Goal: Feedback & Contribution: Submit feedback/report problem

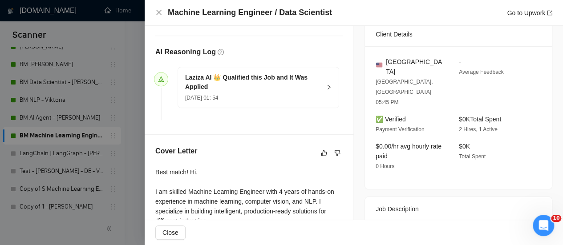
click at [126, 41] on div at bounding box center [281, 122] width 563 height 245
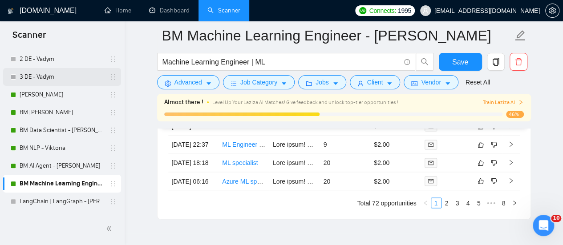
scroll to position [44, 0]
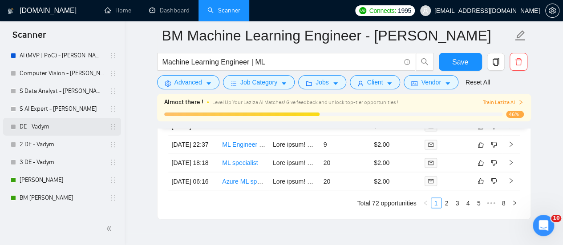
click at [64, 122] on link "DE - Vadym" at bounding box center [62, 127] width 85 height 18
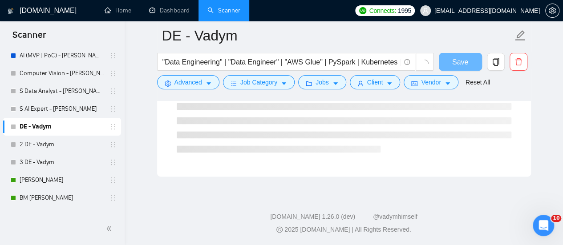
scroll to position [608, 0]
click at [71, 179] on link "[PERSON_NAME]" at bounding box center [62, 180] width 85 height 18
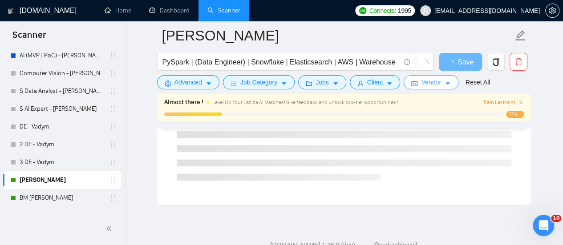
click at [428, 87] on span "Vendor" at bounding box center [431, 82] width 20 height 10
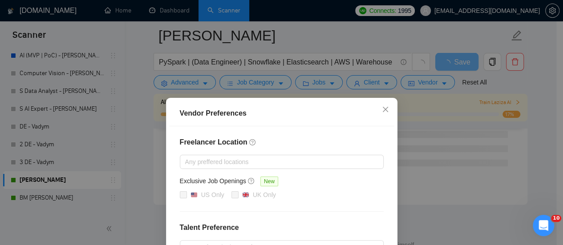
click at [416, 117] on div "Vendor Preferences Freelancer Location Any preffered locations Exclusive Job Op…" at bounding box center [281, 122] width 563 height 245
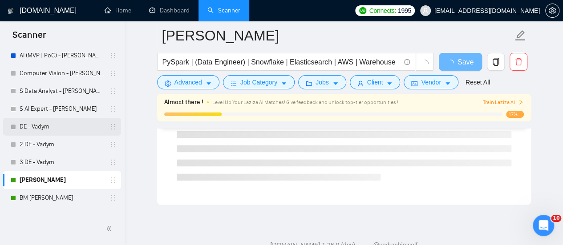
click at [69, 126] on link "DE - Vadym" at bounding box center [62, 127] width 85 height 18
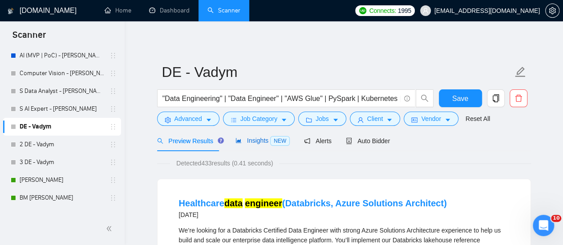
click at [242, 140] on span "Insights NEW" at bounding box center [262, 140] width 54 height 7
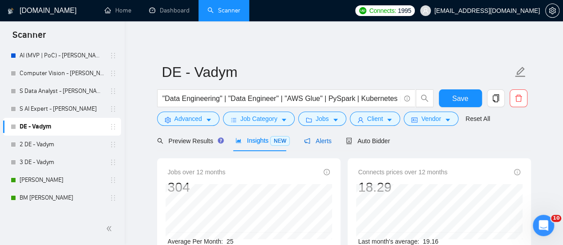
click at [313, 145] on div "Alerts" at bounding box center [318, 141] width 28 height 10
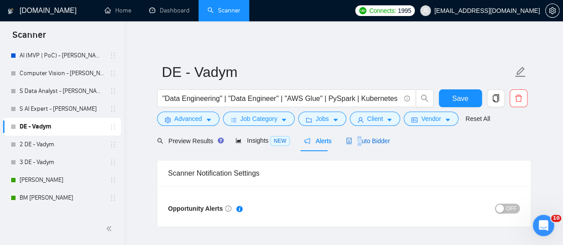
drag, startPoint x: 355, startPoint y: 145, endPoint x: 349, endPoint y: 132, distance: 13.7
click at [355, 145] on span "Auto Bidder" at bounding box center [368, 140] width 44 height 7
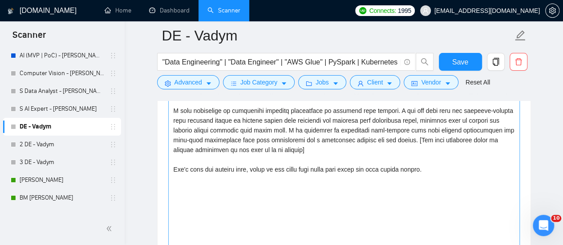
scroll to position [979, 0]
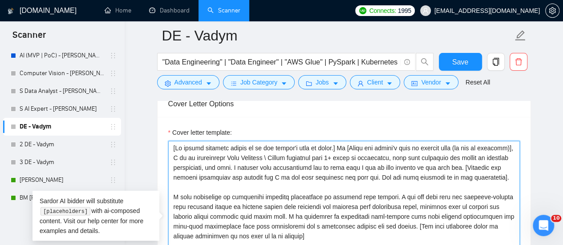
click at [302, 141] on textarea "Cover letter template:" at bounding box center [343, 241] width 351 height 200
click at [420, 156] on textarea "Cover letter template:" at bounding box center [343, 241] width 351 height 200
click at [261, 141] on textarea "Cover letter template:" at bounding box center [343, 241] width 351 height 200
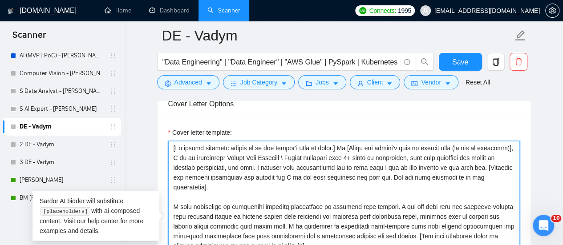
click at [280, 181] on textarea "Cover letter template:" at bounding box center [343, 241] width 351 height 200
drag, startPoint x: 278, startPoint y: 160, endPoint x: 278, endPoint y: 143, distance: 16.5
click at [278, 160] on textarea "Cover letter template:" at bounding box center [343, 241] width 351 height 200
click at [278, 149] on textarea "Cover letter template:" at bounding box center [343, 241] width 351 height 200
click at [322, 153] on textarea "Cover letter template:" at bounding box center [343, 241] width 351 height 200
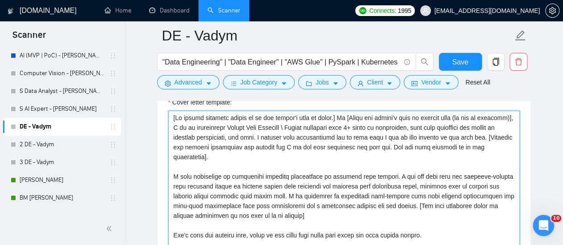
scroll to position [1023, 0]
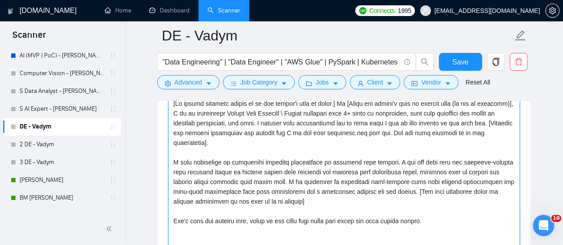
click at [252, 158] on textarea "Cover letter template:" at bounding box center [343, 197] width 351 height 200
click at [297, 145] on textarea "Cover letter template:" at bounding box center [343, 197] width 351 height 200
click at [293, 159] on textarea "Cover letter template:" at bounding box center [343, 197] width 351 height 200
click at [245, 155] on textarea "Cover letter template:" at bounding box center [343, 197] width 351 height 200
click at [261, 165] on textarea "Cover letter template:" at bounding box center [343, 197] width 351 height 200
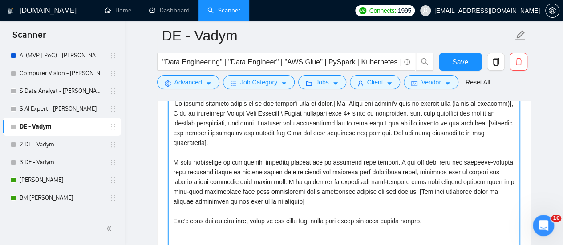
click at [319, 165] on textarea "Cover letter template:" at bounding box center [343, 197] width 351 height 200
click at [338, 176] on textarea "Cover letter template:" at bounding box center [343, 197] width 351 height 200
click at [304, 187] on textarea "Cover letter template:" at bounding box center [343, 197] width 351 height 200
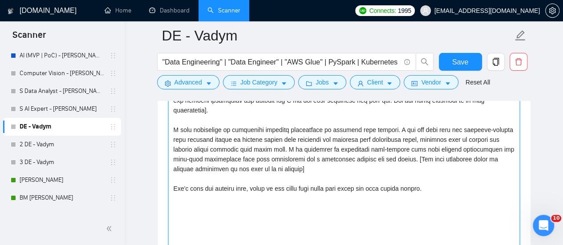
scroll to position [1068, 0]
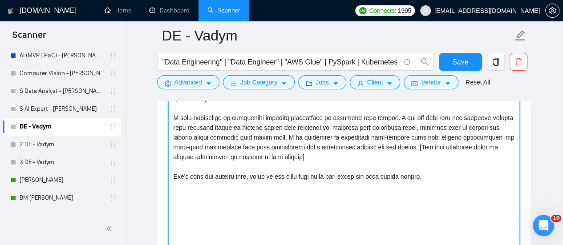
click at [251, 162] on textarea "Cover letter template:" at bounding box center [343, 152] width 351 height 200
click at [240, 161] on textarea "Cover letter template:" at bounding box center [343, 152] width 351 height 200
click at [434, 157] on textarea "Cover letter template:" at bounding box center [343, 152] width 351 height 200
drag, startPoint x: 396, startPoint y: 151, endPoint x: 303, endPoint y: 160, distance: 93.4
click at [396, 151] on textarea "Cover letter template:" at bounding box center [343, 152] width 351 height 200
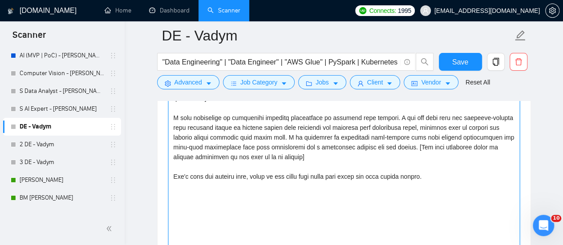
click at [240, 161] on textarea "Cover letter template:" at bounding box center [343, 152] width 351 height 200
click at [238, 161] on textarea "Cover letter template:" at bounding box center [343, 152] width 351 height 200
click at [240, 162] on textarea "Cover letter template:" at bounding box center [343, 152] width 351 height 200
click at [238, 161] on textarea "Cover letter template:" at bounding box center [343, 152] width 351 height 200
click at [239, 161] on textarea "Cover letter template:" at bounding box center [343, 152] width 351 height 200
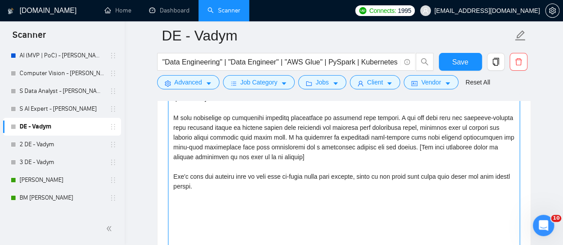
click at [347, 169] on textarea "Cover letter template:" at bounding box center [343, 152] width 351 height 200
click at [360, 165] on textarea "Cover letter template:" at bounding box center [343, 152] width 351 height 200
drag, startPoint x: 280, startPoint y: 181, endPoint x: 262, endPoint y: 169, distance: 20.6
click at [279, 181] on textarea "Cover letter template:" at bounding box center [343, 152] width 351 height 200
click at [260, 165] on textarea "Cover letter template:" at bounding box center [343, 152] width 351 height 200
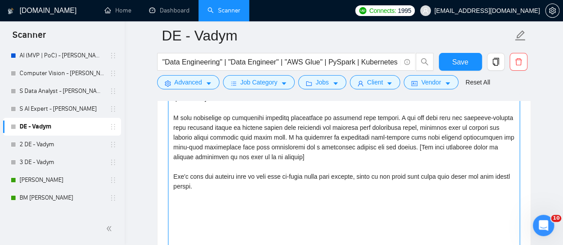
drag, startPoint x: 178, startPoint y: 183, endPoint x: 157, endPoint y: 157, distance: 32.7
click at [157, 157] on div "Cover letter template:" at bounding box center [343, 151] width 373 height 246
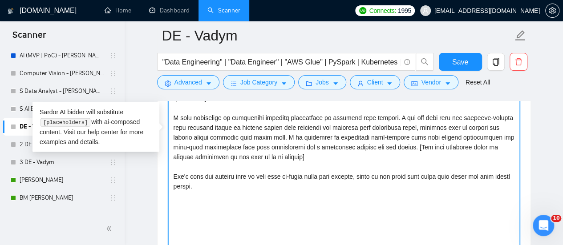
paste textarea "Can you share more details? Will be glad to book a call. Best regards, Vadym S"
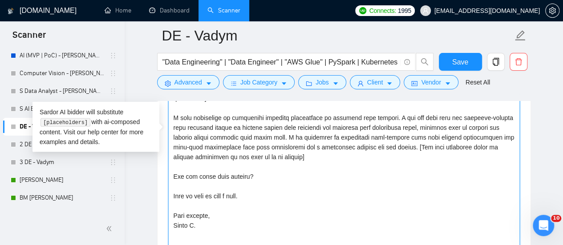
click at [245, 143] on textarea "Cover letter template:" at bounding box center [343, 152] width 351 height 200
click at [187, 152] on textarea "Cover letter template:" at bounding box center [343, 152] width 351 height 200
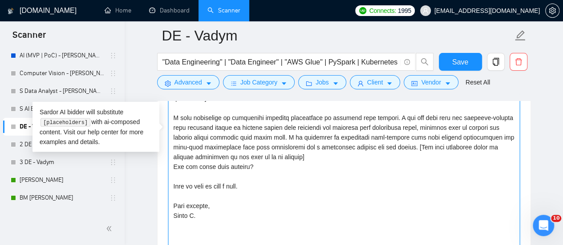
click at [194, 155] on textarea "Cover letter template:" at bounding box center [343, 152] width 351 height 200
click at [224, 185] on textarea "Cover letter template:" at bounding box center [343, 152] width 351 height 200
click at [188, 177] on textarea "Cover letter template:" at bounding box center [343, 152] width 351 height 200
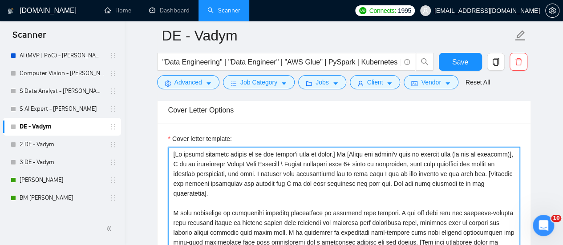
scroll to position [979, 0]
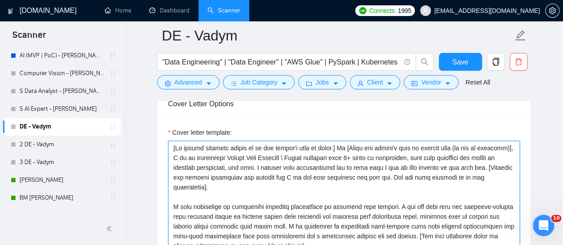
click at [338, 141] on textarea "Cover letter template:" at bounding box center [343, 241] width 351 height 200
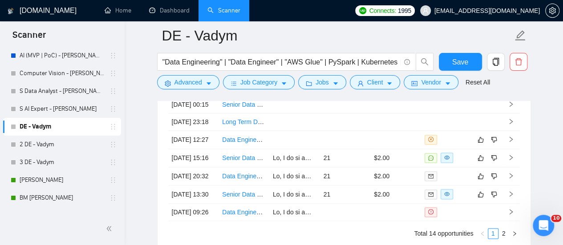
scroll to position [2358, 0]
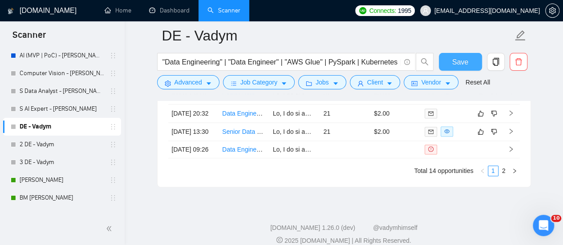
type textarea "[My entire response should be in the client's tone of voice.] Hi [Write the cli…"
click at [449, 65] on button "Save" at bounding box center [460, 62] width 43 height 18
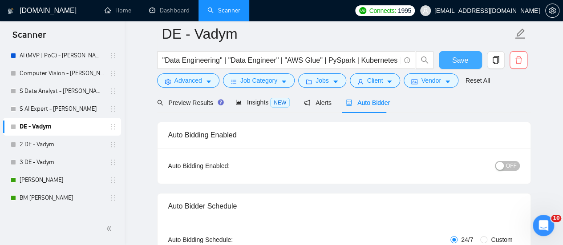
scroll to position [0, 0]
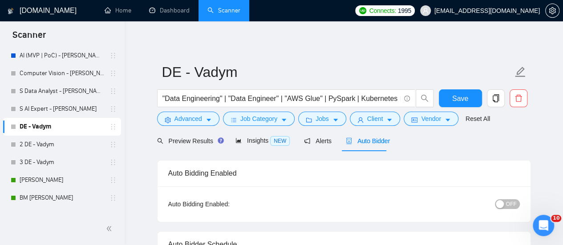
click at [516, 205] on span "OFF" at bounding box center [511, 204] width 11 height 10
click at [456, 97] on span "Save" at bounding box center [460, 98] width 16 height 11
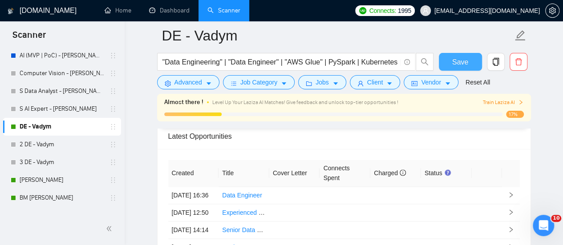
scroll to position [2224, 0]
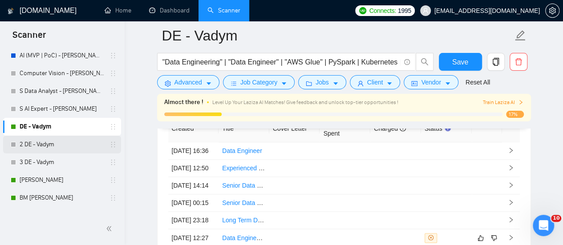
click at [29, 148] on link "2 DE - Vadym" at bounding box center [62, 145] width 85 height 18
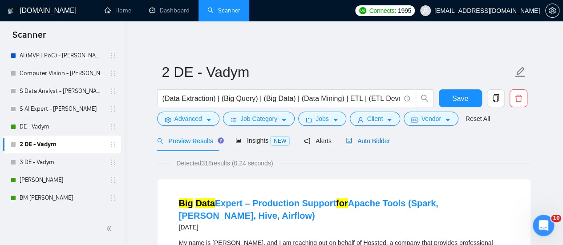
click at [351, 137] on span "Auto Bidder" at bounding box center [368, 140] width 44 height 7
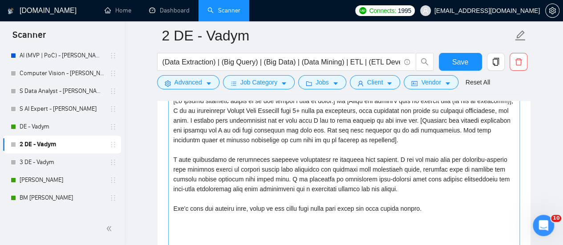
scroll to position [1023, 0]
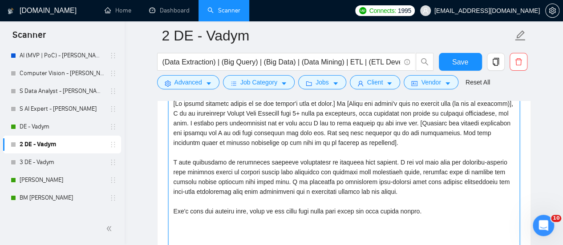
click at [365, 177] on textarea "Cover letter template:" at bounding box center [343, 197] width 351 height 200
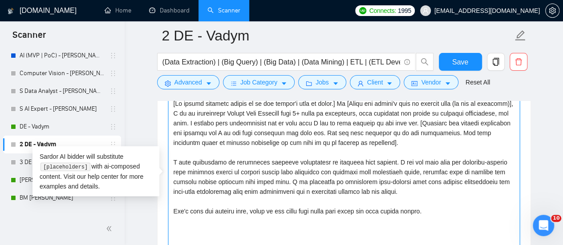
drag, startPoint x: 440, startPoint y: 198, endPoint x: 171, endPoint y: 190, distance: 268.4
click at [171, 190] on textarea "Cover letter template:" at bounding box center [343, 197] width 351 height 200
paste textarea "Can you share more details? Will be glad to book a call. Best regards, Vadym S"
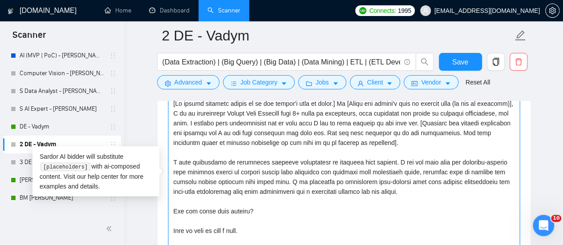
scroll to position [1024, 0]
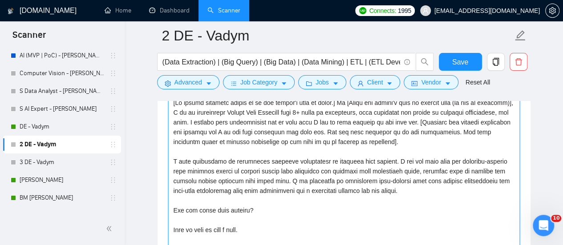
click at [212, 164] on textarea "Cover letter template:" at bounding box center [343, 196] width 351 height 200
click at [177, 186] on textarea "Cover letter template:" at bounding box center [343, 196] width 351 height 200
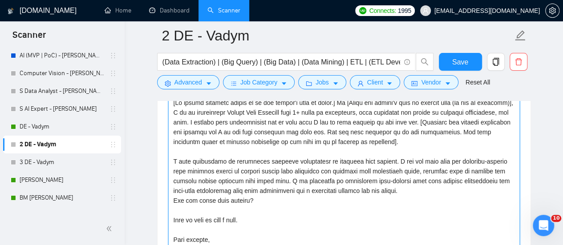
click at [214, 178] on textarea "Cover letter template:" at bounding box center [343, 196] width 351 height 200
click at [286, 152] on textarea "Cover letter template:" at bounding box center [343, 196] width 351 height 200
click at [278, 143] on textarea "Cover letter template:" at bounding box center [343, 196] width 351 height 200
drag, startPoint x: 364, startPoint y: 179, endPoint x: 362, endPoint y: 171, distance: 8.3
click at [363, 177] on textarea "Cover letter template:" at bounding box center [343, 196] width 351 height 200
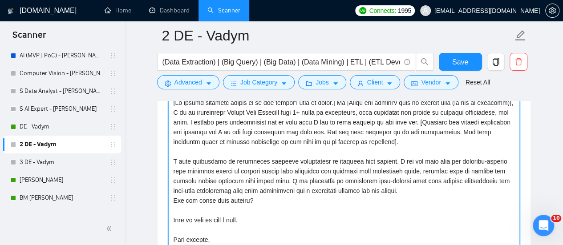
click at [322, 134] on textarea "Cover letter template:" at bounding box center [343, 196] width 351 height 200
click at [347, 153] on textarea "Cover letter template:" at bounding box center [343, 196] width 351 height 200
click at [413, 172] on textarea "Cover letter template:" at bounding box center [343, 196] width 351 height 200
click at [284, 178] on textarea "Cover letter template:" at bounding box center [343, 196] width 351 height 200
click at [174, 183] on textarea "Cover letter template:" at bounding box center [343, 196] width 351 height 200
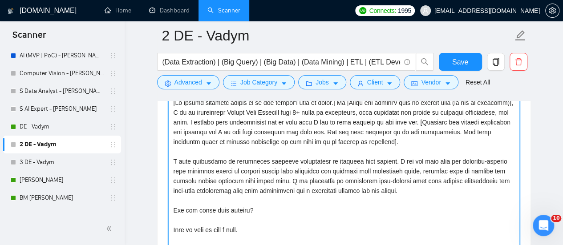
click at [202, 182] on textarea "Cover letter template:" at bounding box center [343, 196] width 351 height 200
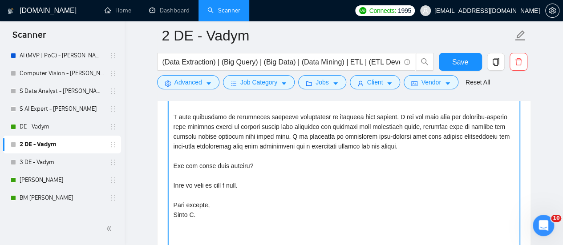
click at [247, 147] on textarea "Cover letter template:" at bounding box center [343, 151] width 351 height 200
drag, startPoint x: 303, startPoint y: 151, endPoint x: 169, endPoint y: 151, distance: 134.8
click at [169, 151] on textarea "Cover letter template:" at bounding box center [343, 151] width 351 height 200
type textarea "[My entire response should be in the client's tone of voice.] Hi [Write the cli…"
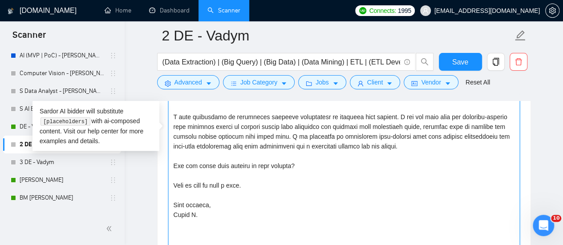
click at [287, 161] on textarea "Cover letter template:" at bounding box center [343, 151] width 351 height 200
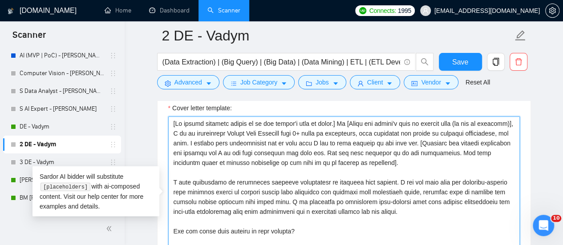
scroll to position [935, 0]
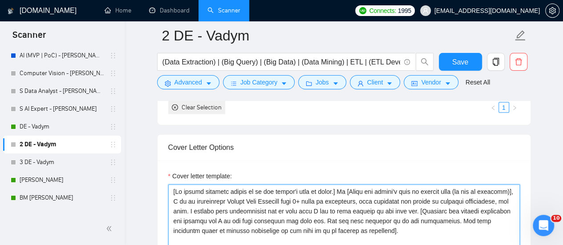
drag, startPoint x: 305, startPoint y: 187, endPoint x: 303, endPoint y: 193, distance: 6.2
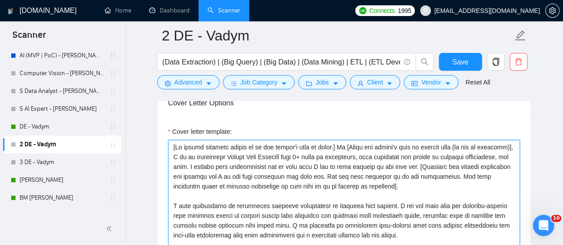
click at [299, 169] on textarea "Cover letter template:" at bounding box center [343, 240] width 351 height 200
click at [361, 161] on textarea "Cover letter template:" at bounding box center [343, 240] width 351 height 200
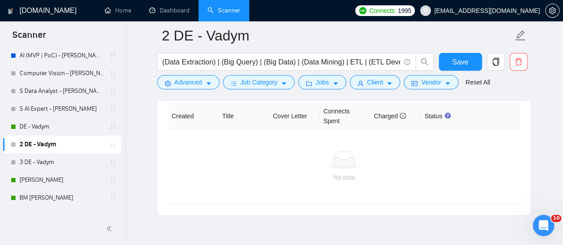
scroll to position [2232, 0]
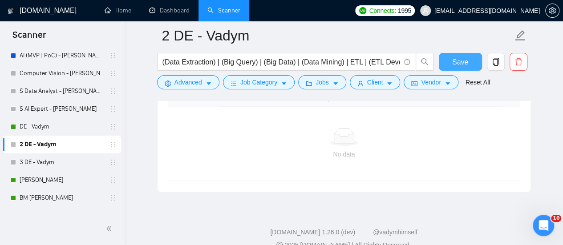
click at [445, 63] on button "Save" at bounding box center [460, 62] width 43 height 18
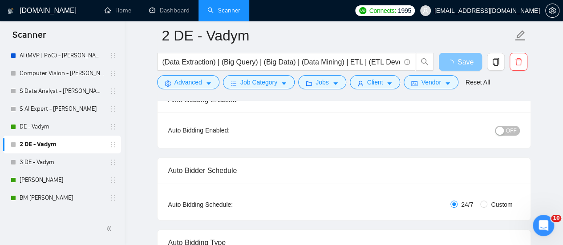
scroll to position [0, 0]
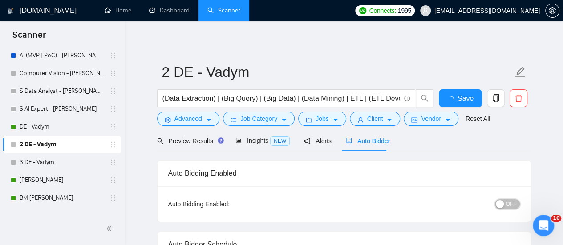
click at [512, 204] on span "OFF" at bounding box center [511, 204] width 11 height 10
click at [469, 98] on button "Save" at bounding box center [460, 98] width 43 height 18
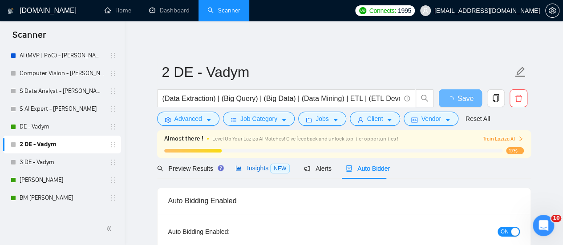
click at [245, 170] on span "Insights NEW" at bounding box center [262, 168] width 54 height 7
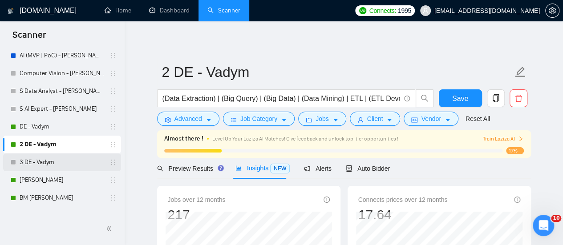
click at [46, 161] on link "3 DE - Vadym" at bounding box center [62, 162] width 85 height 18
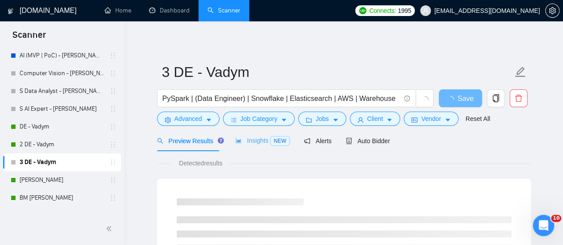
click at [247, 149] on div "Insights NEW" at bounding box center [262, 140] width 54 height 21
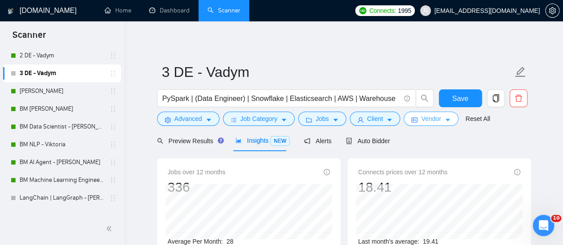
click at [416, 123] on button "Vendor" at bounding box center [430, 119] width 54 height 14
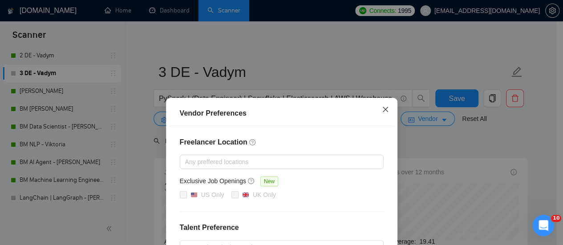
click at [373, 109] on span "Close" at bounding box center [385, 110] width 24 height 24
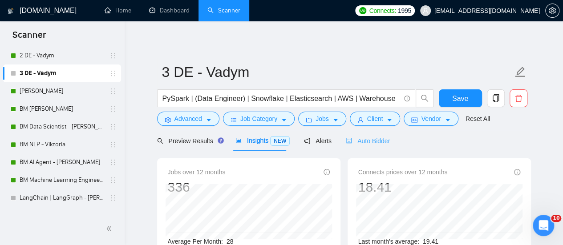
click at [362, 149] on div "Auto Bidder" at bounding box center [368, 140] width 44 height 21
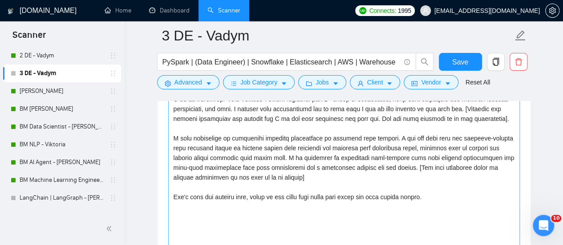
scroll to position [1068, 0]
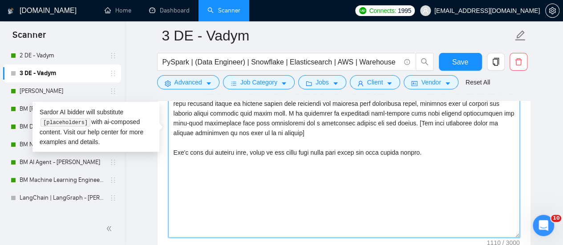
drag, startPoint x: 326, startPoint y: 164, endPoint x: 322, endPoint y: 157, distance: 8.0
click at [326, 164] on textarea "Cover letter template:" at bounding box center [343, 138] width 351 height 200
click at [391, 145] on textarea "Cover letter template:" at bounding box center [343, 138] width 351 height 200
drag, startPoint x: 384, startPoint y: 136, endPoint x: 379, endPoint y: 138, distance: 5.2
click at [384, 137] on textarea "Cover letter template:" at bounding box center [343, 138] width 351 height 200
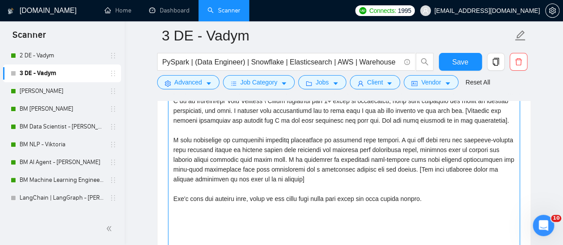
scroll to position [979, 0]
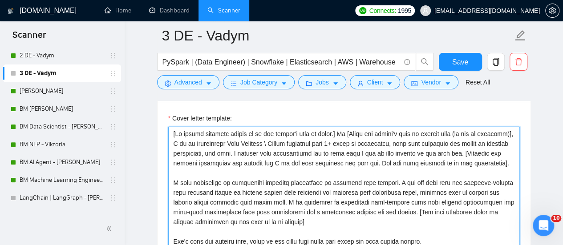
click at [376, 153] on textarea "Cover letter template:" at bounding box center [343, 227] width 351 height 200
click at [329, 162] on textarea "Cover letter template:" at bounding box center [343, 227] width 351 height 200
click at [251, 165] on textarea "Cover letter template:" at bounding box center [343, 227] width 351 height 200
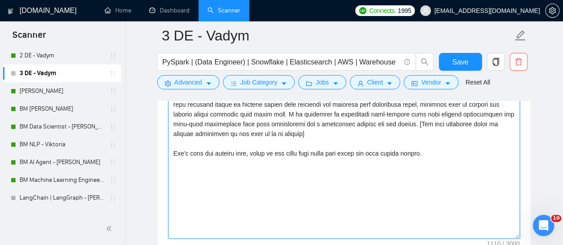
scroll to position [1068, 0]
drag, startPoint x: 277, startPoint y: 140, endPoint x: 396, endPoint y: 128, distance: 119.8
click at [396, 128] on textarea "Cover letter template:" at bounding box center [343, 138] width 351 height 200
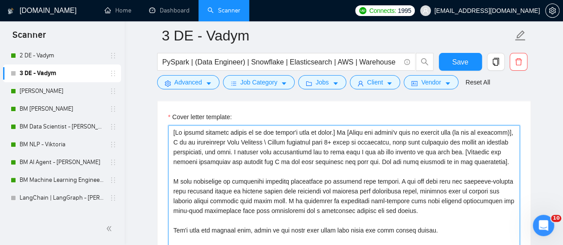
scroll to position [979, 0]
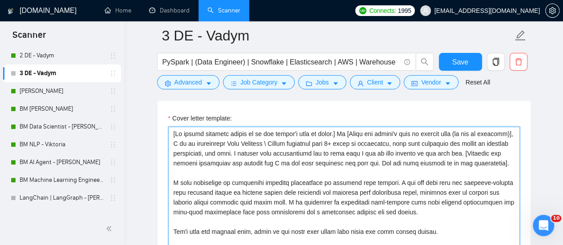
drag, startPoint x: 201, startPoint y: 153, endPoint x: 206, endPoint y: 174, distance: 22.0
click at [202, 153] on textarea "Cover letter template:" at bounding box center [343, 227] width 351 height 200
click at [203, 170] on textarea "Cover letter template:" at bounding box center [343, 227] width 351 height 200
paste textarea "Add some sentences about my similar experience if you find it in my profile]"
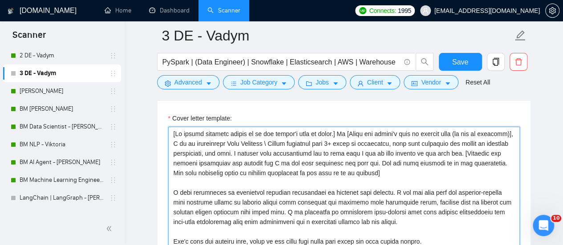
click at [281, 174] on textarea "Cover letter template:" at bounding box center [343, 227] width 351 height 200
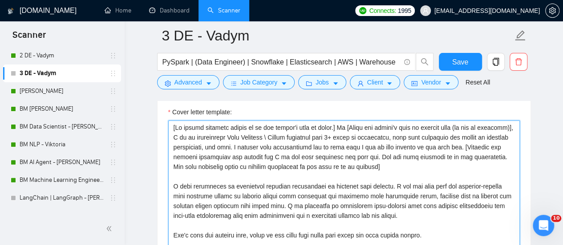
scroll to position [1023, 0]
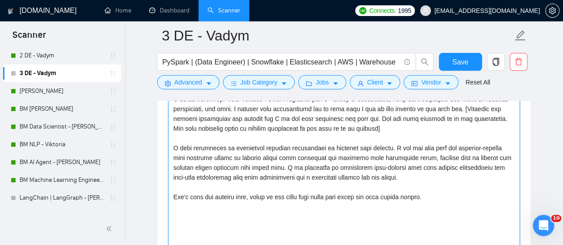
click at [262, 173] on textarea "Cover letter template:" at bounding box center [343, 182] width 351 height 200
drag, startPoint x: 437, startPoint y: 193, endPoint x: 172, endPoint y: 190, distance: 265.2
click at [172, 190] on textarea "Cover letter template:" at bounding box center [343, 182] width 351 height 200
click at [182, 171] on textarea "Cover letter template:" at bounding box center [343, 182] width 351 height 200
click at [284, 199] on textarea "Cover letter template:" at bounding box center [343, 182] width 351 height 200
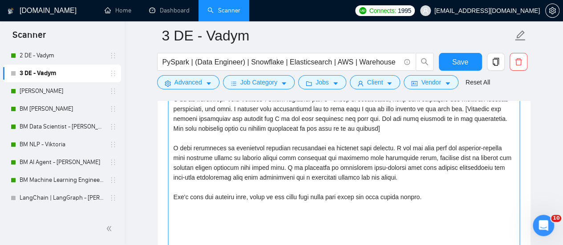
click at [451, 196] on textarea "Cover letter template:" at bounding box center [343, 182] width 351 height 200
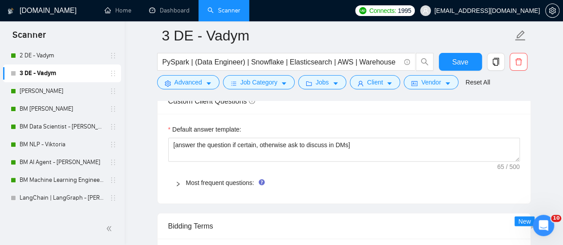
scroll to position [1201, 0]
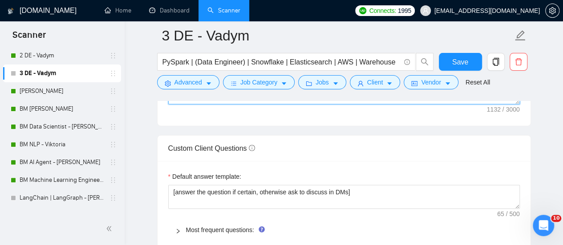
type textarea "[My entire response should be in the client's tone of voice.] Hi [Write the cli…"
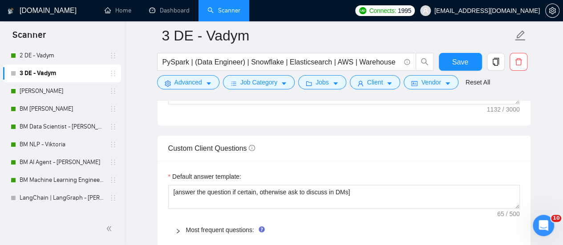
click at [238, 220] on div "Most frequent questions:" at bounding box center [343, 230] width 351 height 20
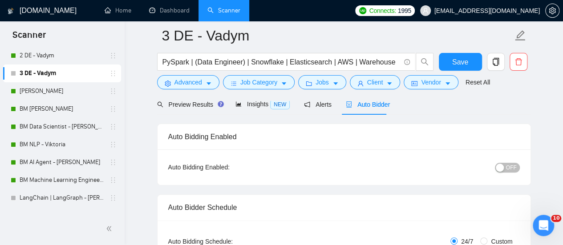
scroll to position [0, 0]
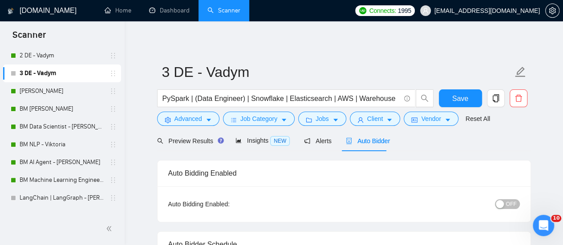
click at [511, 206] on span "OFF" at bounding box center [511, 204] width 11 height 10
click at [451, 96] on button "Save" at bounding box center [460, 98] width 43 height 18
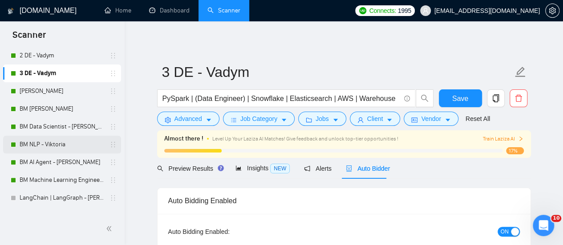
click at [30, 141] on link "BM NLP - Viktoria" at bounding box center [62, 145] width 85 height 18
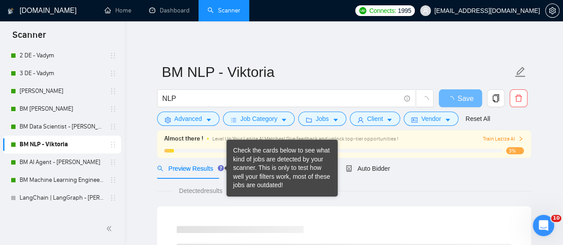
click at [247, 169] on div "Check the cards below to see what kind of jobs are detected by your scanner. Th…" at bounding box center [282, 168] width 98 height 44
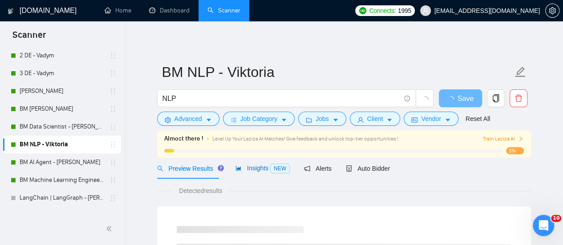
drag, startPoint x: 267, startPoint y: 168, endPoint x: 260, endPoint y: 172, distance: 8.0
click at [270, 167] on span "NEW" at bounding box center [280, 169] width 20 height 10
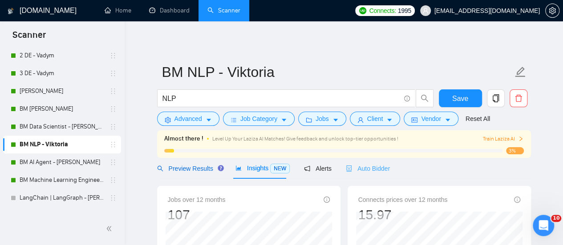
drag, startPoint x: 191, startPoint y: 172, endPoint x: 344, endPoint y: 173, distance: 153.5
click at [191, 171] on span "Preview Results" at bounding box center [189, 168] width 64 height 7
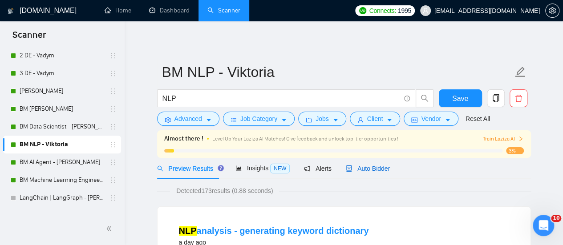
click at [369, 168] on span "Auto Bidder" at bounding box center [368, 168] width 44 height 7
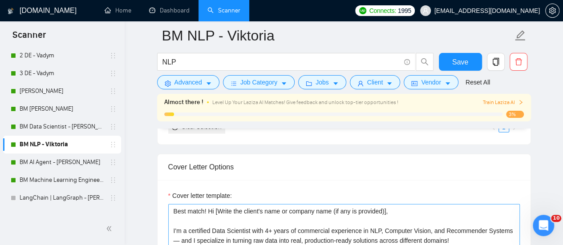
scroll to position [1023, 0]
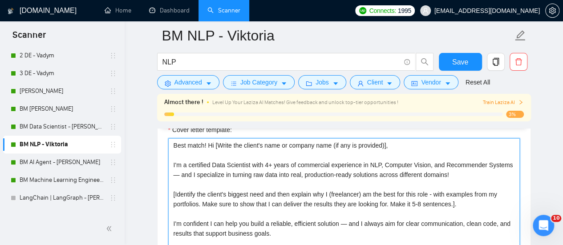
click at [307, 188] on textarea "Best match! Hi [Write the client's name or company name (if any is provided)], …" at bounding box center [343, 238] width 351 height 200
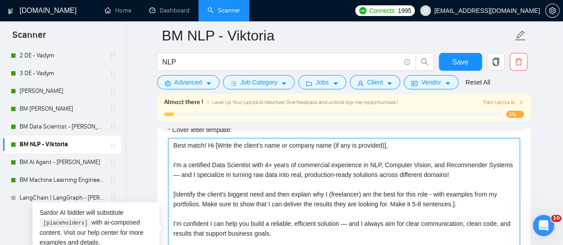
click at [301, 194] on textarea "Best match! Hi [Write the client's name or company name (if any is provided)], …" at bounding box center [343, 238] width 351 height 200
click at [313, 169] on textarea "Best match! Hi [Write the client's name or company name (if any is provided)], …" at bounding box center [343, 238] width 351 height 200
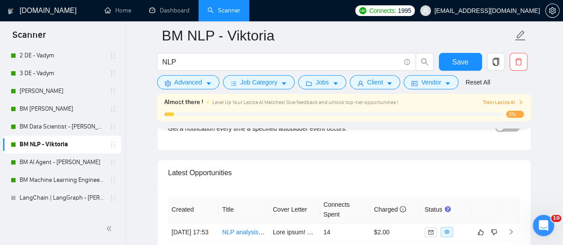
scroll to position [2224, 0]
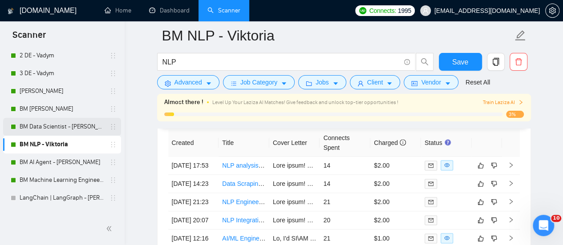
click at [69, 118] on link "BM Data Scientist - [PERSON_NAME]" at bounding box center [62, 127] width 85 height 18
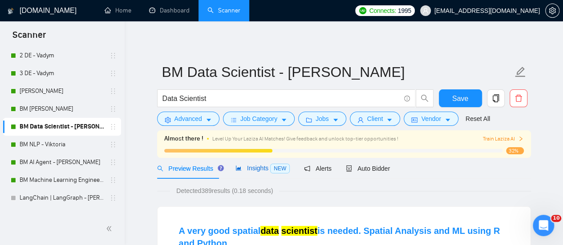
click at [261, 169] on span "Insights NEW" at bounding box center [262, 168] width 54 height 7
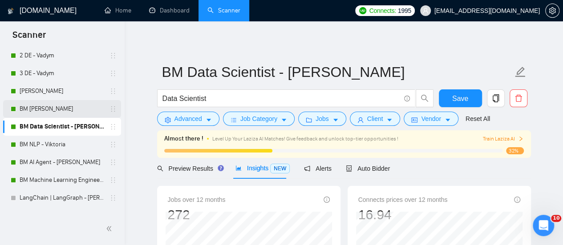
click at [43, 109] on link "BM [PERSON_NAME]" at bounding box center [62, 109] width 85 height 18
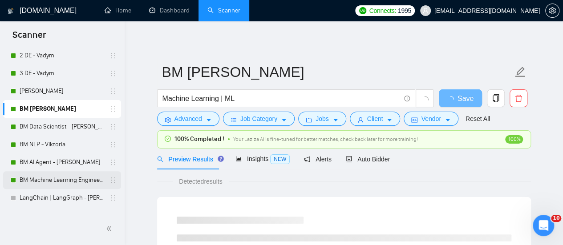
click at [43, 181] on link "BM Machine Learning Engineer - [PERSON_NAME]" at bounding box center [62, 180] width 85 height 18
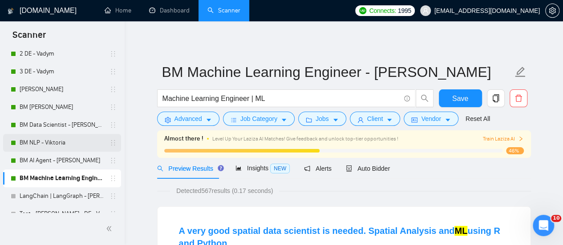
scroll to position [181, 0]
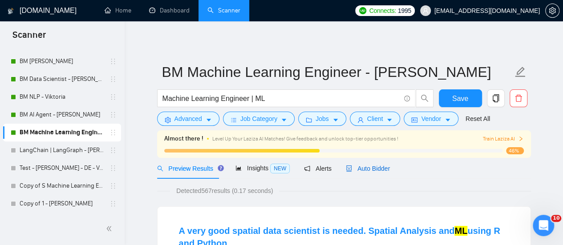
click at [368, 172] on span "Auto Bidder" at bounding box center [368, 168] width 44 height 7
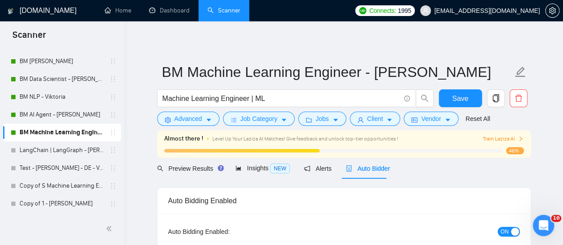
click at [457, 169] on div "Preview Results Insights NEW Alerts Auto Bidder" at bounding box center [344, 168] width 374 height 21
click at [44, 113] on link "BM AI Agent - [PERSON_NAME]" at bounding box center [62, 115] width 85 height 18
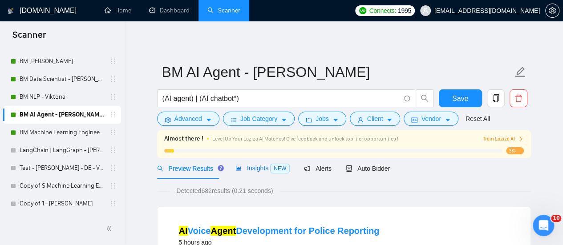
click at [241, 166] on span "Insights NEW" at bounding box center [262, 168] width 54 height 7
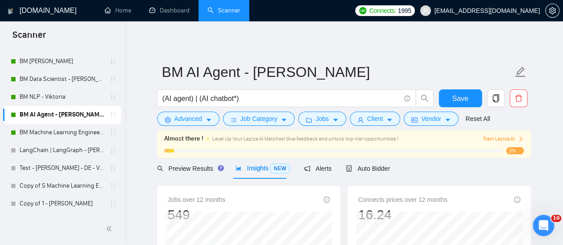
drag, startPoint x: 136, startPoint y: 118, endPoint x: 132, endPoint y: 121, distance: 5.1
click at [62, 137] on link "BM Machine Learning Engineer - [PERSON_NAME]" at bounding box center [62, 133] width 85 height 18
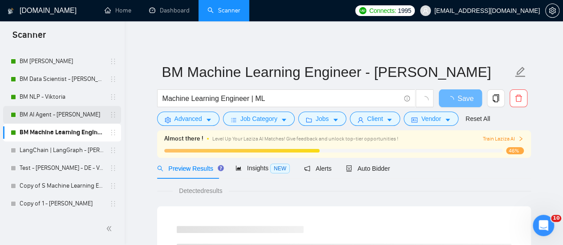
click at [62, 116] on link "BM AI Agent - [PERSON_NAME]" at bounding box center [62, 115] width 85 height 18
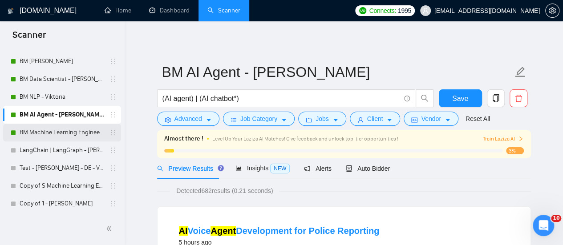
click at [84, 134] on link "BM Machine Learning Engineer - [PERSON_NAME]" at bounding box center [62, 133] width 85 height 18
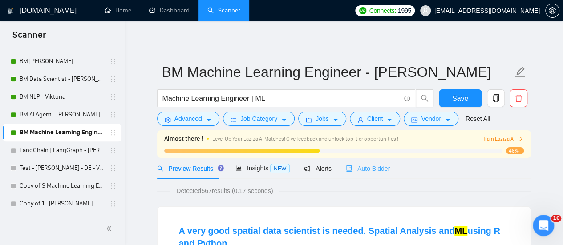
click at [376, 161] on div "Auto Bidder" at bounding box center [368, 168] width 44 height 21
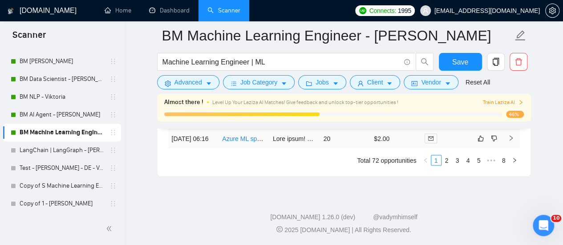
scroll to position [2348, 0]
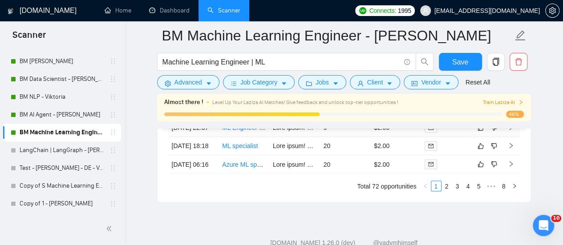
scroll to position [2437, 0]
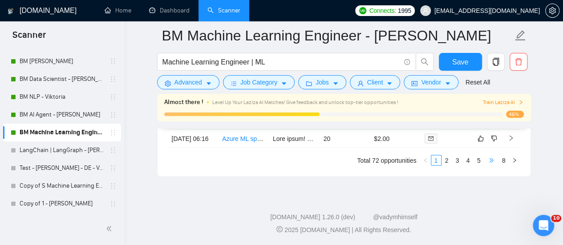
click at [497, 165] on span "•••" at bounding box center [491, 160] width 14 height 11
click at [473, 165] on link "5" at bounding box center [472, 160] width 10 height 10
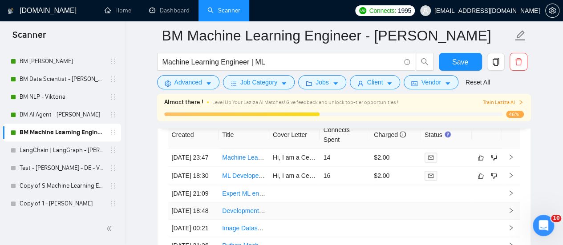
scroll to position [2214, 0]
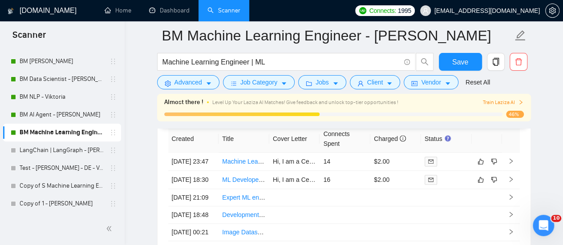
click at [243, 183] on link "ML Developer Needed to Extract Meta Data from 2D PDF Mechanical Drawings" at bounding box center [332, 179] width 220 height 7
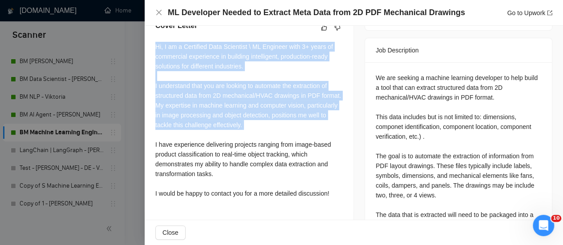
scroll to position [391, 0]
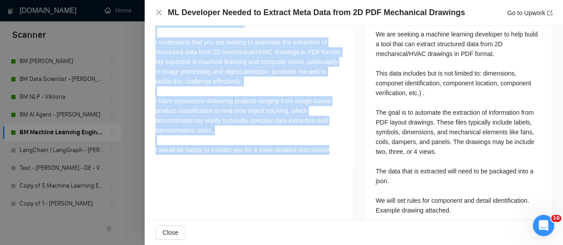
drag, startPoint x: 158, startPoint y: 81, endPoint x: 346, endPoint y: 163, distance: 205.6
click at [346, 163] on div "Cover Letter Hi, I am a Certified Data Scientist \ ML Engineer with 3+ years of…" at bounding box center [249, 67] width 209 height 203
copy div "Hi, I am a Certified Data Scientist \ ML Engineer with 3+ years of commercial e…"
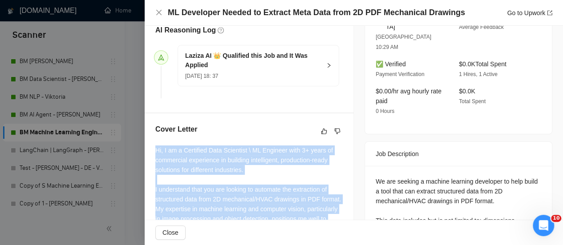
scroll to position [169, 0]
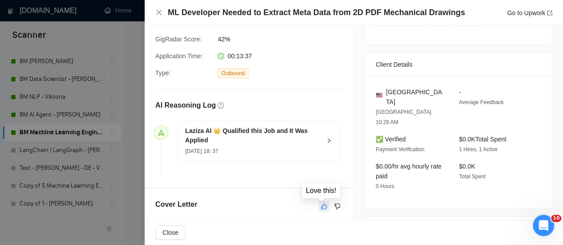
click at [321, 207] on icon "like" at bounding box center [324, 206] width 6 height 7
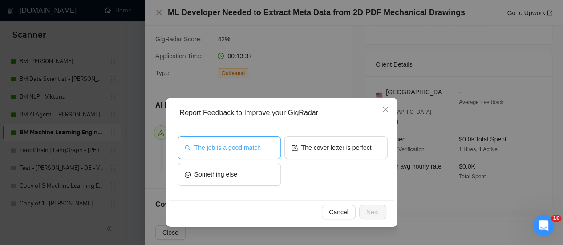
click at [258, 145] on span "The job is a good match" at bounding box center [227, 148] width 66 height 10
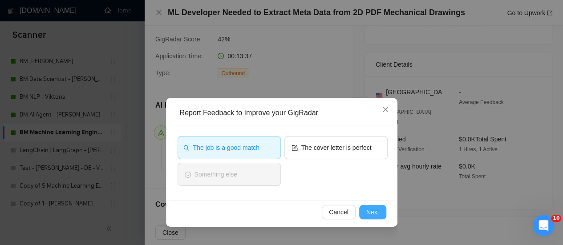
click at [368, 212] on span "Next" at bounding box center [372, 212] width 13 height 10
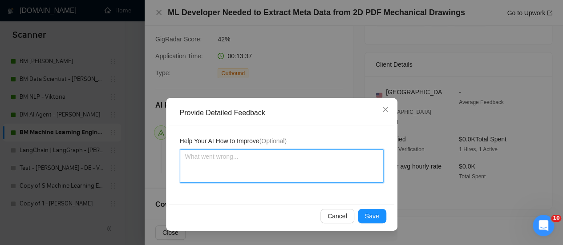
click at [199, 160] on textarea at bounding box center [282, 165] width 204 height 33
paste textarea ""I understand that you are looking to" - bad start, do not use this please."
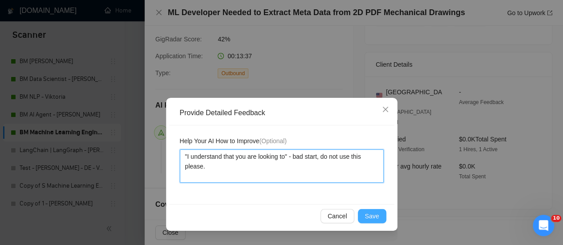
type textarea ""I understand that you are looking to" - bad start, do not use this please."
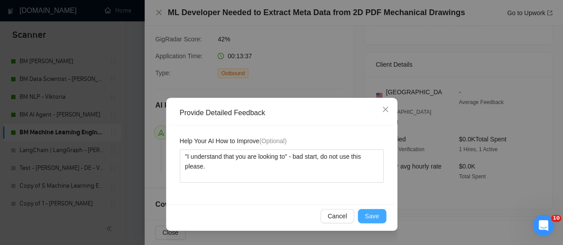
click at [371, 220] on span "Save" at bounding box center [372, 216] width 14 height 10
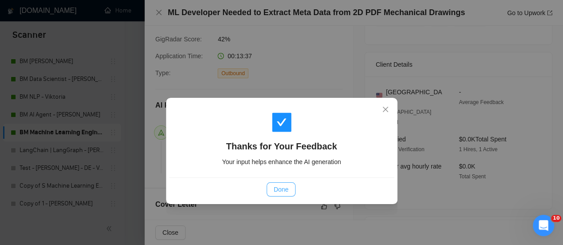
click at [287, 186] on span "Done" at bounding box center [281, 190] width 15 height 10
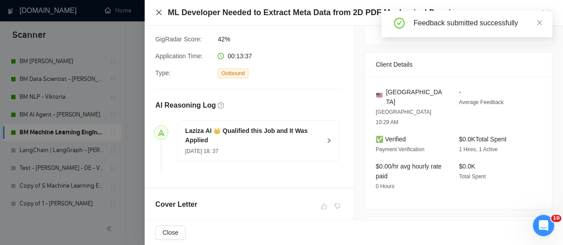
click at [157, 13] on icon "close" at bounding box center [158, 12] width 7 height 7
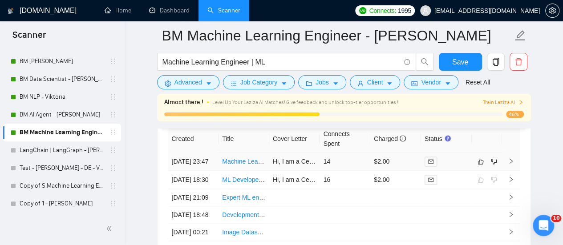
click at [252, 153] on td "Machine Learning Engineer for NLP Model Training and [PERSON_NAME] Integration" at bounding box center [243, 162] width 51 height 18
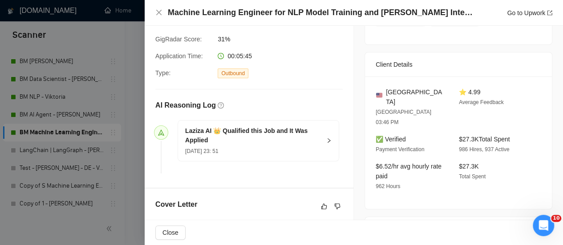
click at [136, 111] on div at bounding box center [281, 122] width 563 height 245
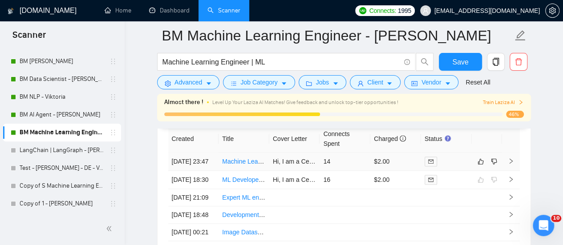
click at [241, 159] on link "Machine Learning Engineer for NLP Model Training and [PERSON_NAME] Integration" at bounding box center [341, 161] width 238 height 7
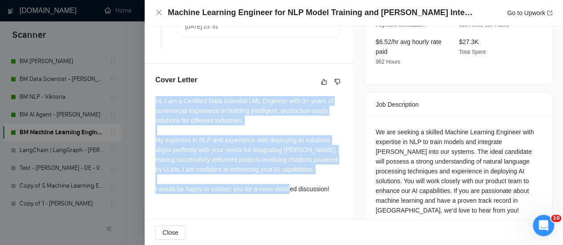
scroll to position [294, 0]
drag, startPoint x: 151, startPoint y: 100, endPoint x: 348, endPoint y: 196, distance: 218.7
click at [348, 196] on div "Cover Letter Hi, I am a Certified Data Scientist \ ML Engineer with 3+ years of…" at bounding box center [249, 136] width 209 height 144
copy div "Hi, I am a Certified Data Scientist \ ML Engineer with 3+ years of commercial e…"
click at [321, 81] on icon "like" at bounding box center [324, 81] width 6 height 7
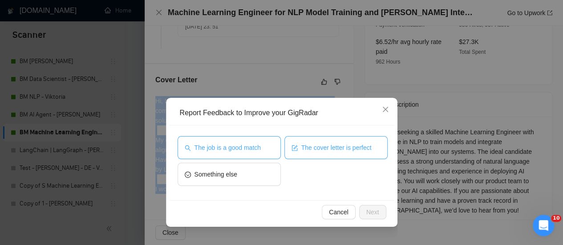
drag, startPoint x: 246, startPoint y: 148, endPoint x: 320, endPoint y: 152, distance: 73.5
click at [246, 148] on span "The job is a good match" at bounding box center [227, 148] width 66 height 10
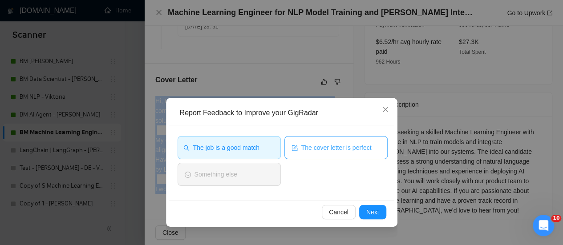
click at [320, 150] on span "The cover letter is perfect" at bounding box center [336, 148] width 70 height 10
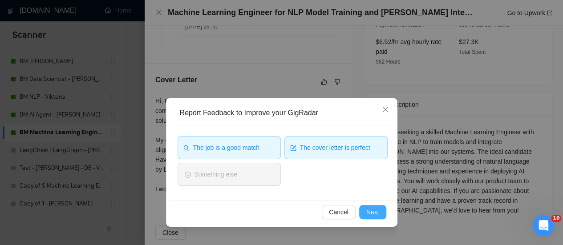
drag, startPoint x: 368, startPoint y: 220, endPoint x: 367, endPoint y: 213, distance: 7.2
click at [367, 219] on div "Cancel Next" at bounding box center [281, 212] width 225 height 24
click at [368, 213] on span "Next" at bounding box center [372, 212] width 13 height 10
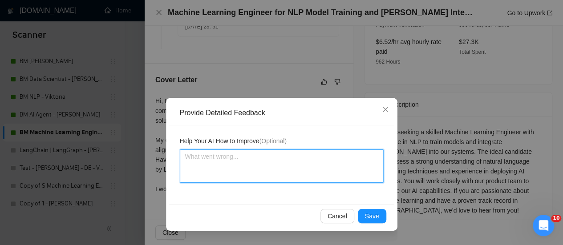
click at [331, 163] on textarea at bounding box center [282, 165] width 204 height 33
type textarea "P"
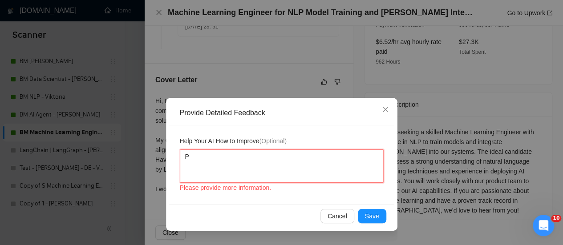
type textarea "Pe"
type textarea "Per"
type textarea "Perf"
type textarea "Perfe"
type textarea "Perfec"
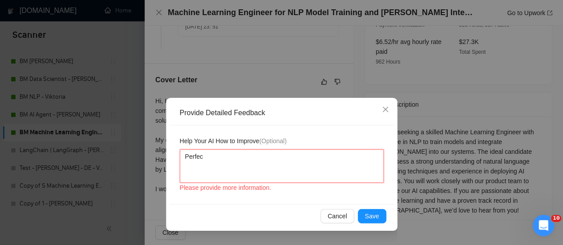
type textarea "Perfect"
type textarea "Perfect c"
type textarea "Perfect co"
type textarea "Perfect cov"
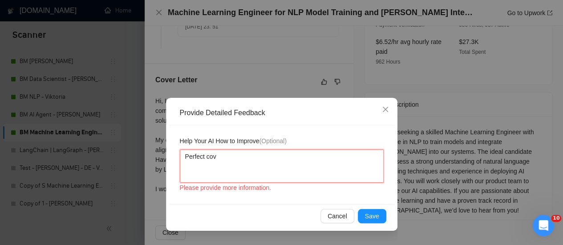
type textarea "Perfect cove"
type textarea "Perfect cover"
type textarea "Perfect cover l"
type textarea "Perfect cover le"
type textarea "Perfect cover let"
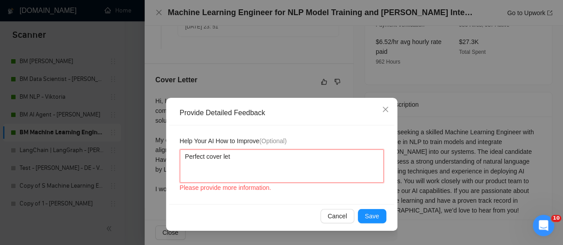
type textarea "Perfect cover lett"
type textarea "Perfect cover lette"
type textarea "Perfect cover letter"
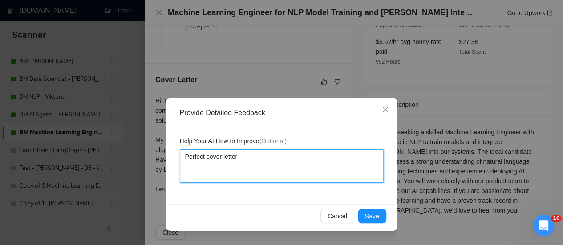
type textarea "Perfect cover letter t"
type textarea "Perfect cover letter th"
type textarea "Perfect cover letter tha"
type textarea "Perfect cover letter that"
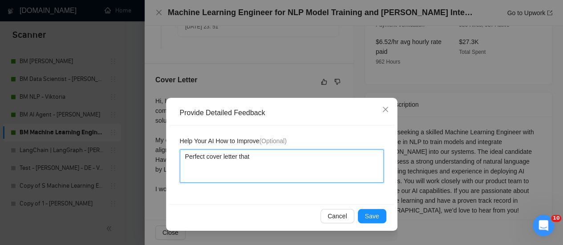
type textarea "Perfect cover letter that c"
type textarea "Perfect cover letter that co"
type textarea "Perfect cover letter that c"
type textarea "Perfect cover letter that"
type textarea "Perfect cover letter that m"
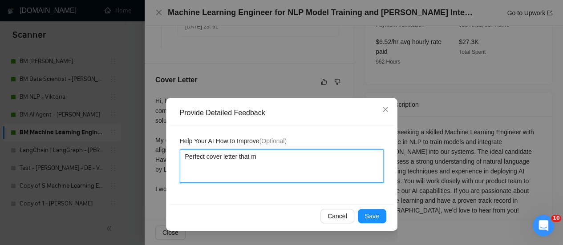
type textarea "Perfect cover letter that ma"
type textarea "Perfect cover letter that m"
type textarea "Perfect cover letter that"
drag, startPoint x: 205, startPoint y: 156, endPoint x: 236, endPoint y: 153, distance: 30.9
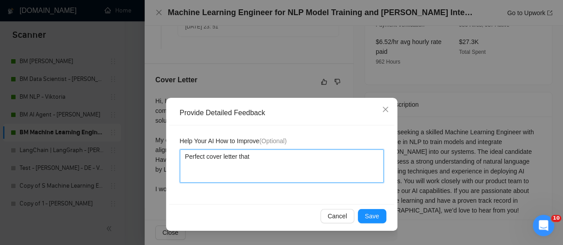
click at [236, 153] on textarea "Perfect cover letter that" at bounding box center [282, 165] width 204 height 33
type textarea "Perfect that"
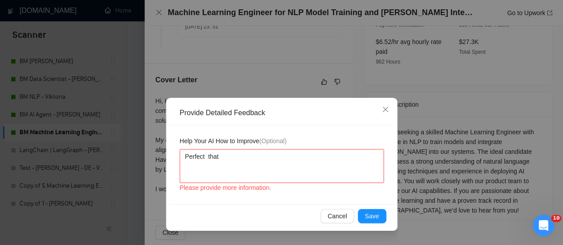
type textarea "Perfect tha"
type textarea "Perfect th"
type textarea "Perfect t"
type textarea "Perfect"
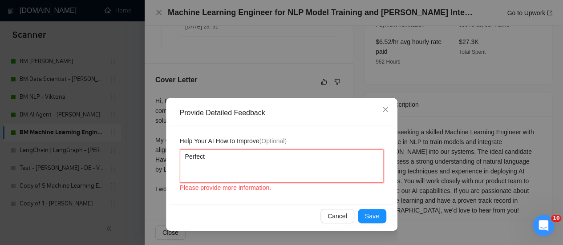
type textarea "Perfect"
type textarea "Perfect!"
paste textarea "The best cover letter that synchronizes with the client's tone of voice!"
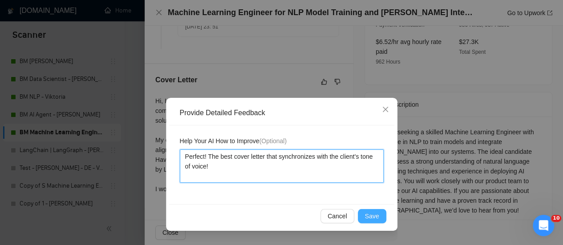
type textarea "Perfect! The best cover letter that synchronizes with the client's tone of voic…"
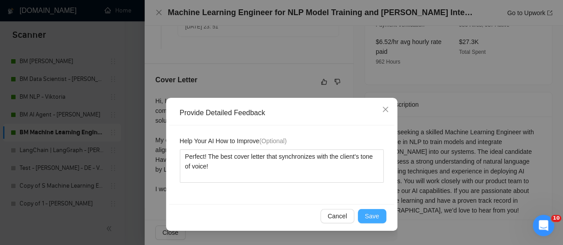
click at [372, 215] on span "Save" at bounding box center [372, 216] width 14 height 10
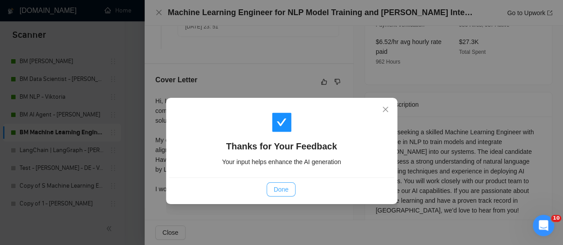
click at [286, 190] on span "Done" at bounding box center [281, 190] width 15 height 10
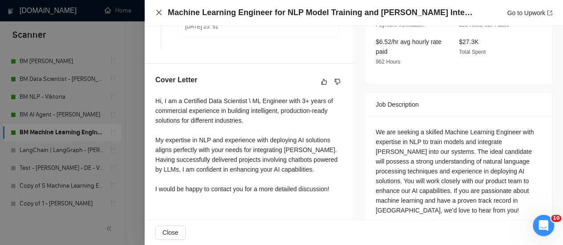
click at [156, 9] on icon "close" at bounding box center [158, 12] width 7 height 7
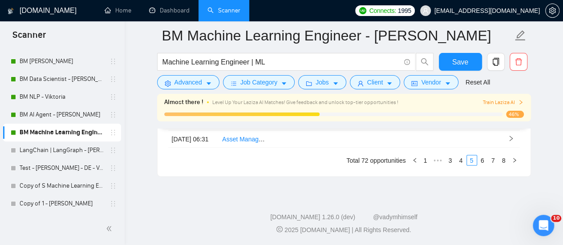
scroll to position [2481, 0]
click at [462, 161] on link "4" at bounding box center [461, 160] width 10 height 10
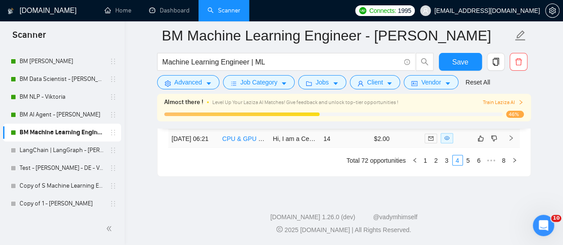
click at [246, 142] on link "CPU & GPU optimization - Speeding up pre-existing ML code with AMD Threadripper…" at bounding box center [368, 138] width 293 height 7
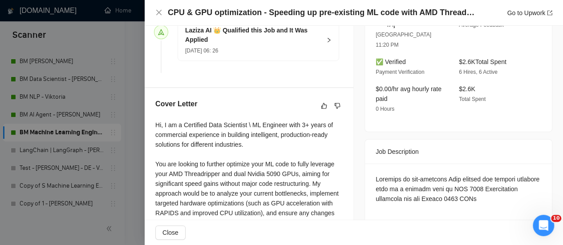
scroll to position [338, 0]
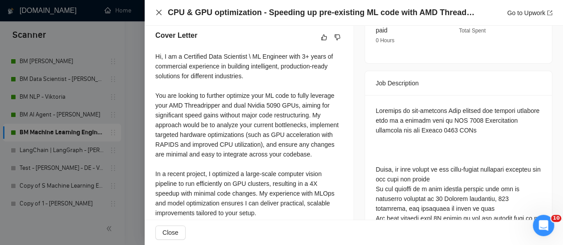
drag, startPoint x: 157, startPoint y: 15, endPoint x: 208, endPoint y: 78, distance: 81.0
click at [157, 14] on icon "close" at bounding box center [158, 12] width 5 height 5
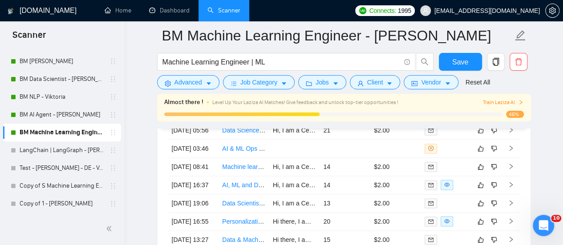
scroll to position [2259, 0]
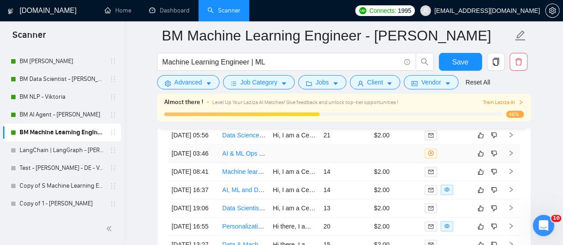
click at [227, 157] on link "AI & ML Ops Trainer Needed" at bounding box center [262, 153] width 80 height 7
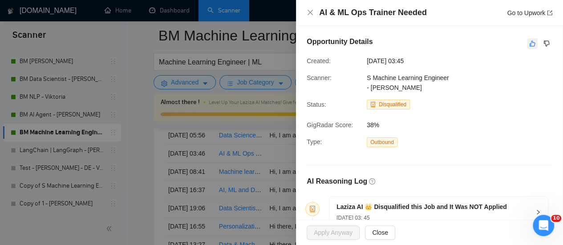
click at [529, 44] on icon "like" at bounding box center [532, 43] width 6 height 7
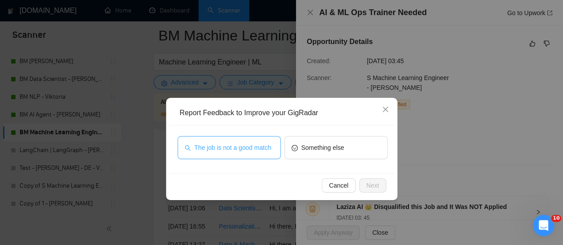
click at [232, 145] on span "The job is not a good match" at bounding box center [232, 148] width 77 height 10
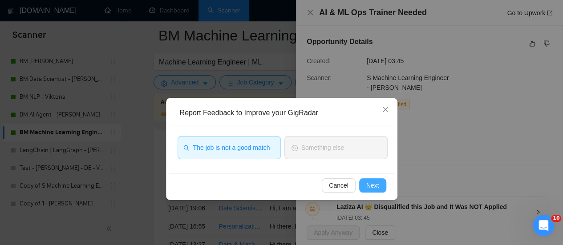
click at [375, 183] on span "Next" at bounding box center [372, 186] width 13 height 10
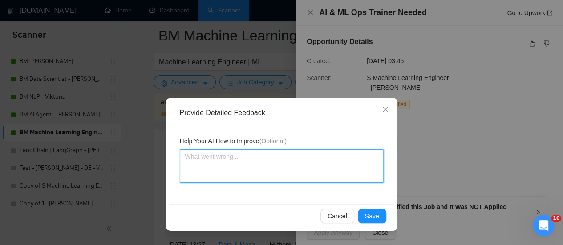
click at [230, 165] on textarea at bounding box center [282, 165] width 204 height 33
type textarea "[PERSON_NAME]"
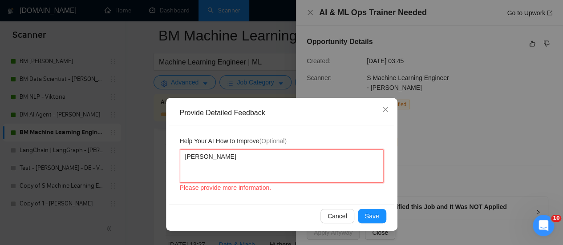
type textarea "Ер"
type textarea "Еру"
type textarea "Еру о"
type textarea "Еру ош"
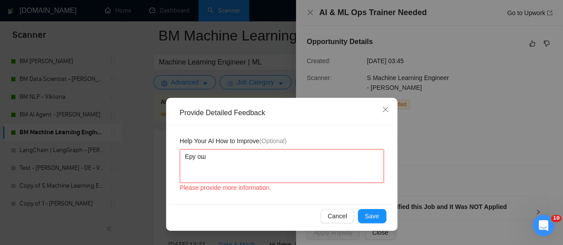
type textarea "Еру о"
type textarea "Еру"
type textarea "Ер"
type textarea "[PERSON_NAME]"
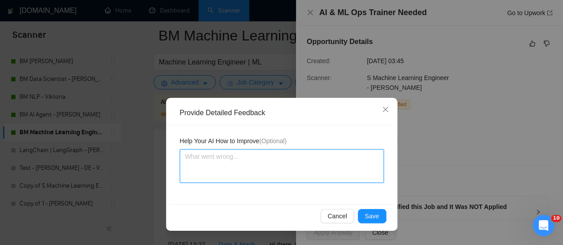
type textarea "T"
type textarea "Th"
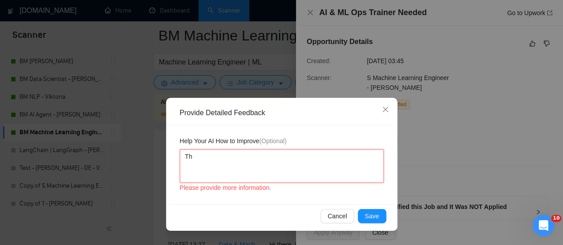
type textarea "The"
type textarea "The j"
type textarea "The jo"
type textarea "The job"
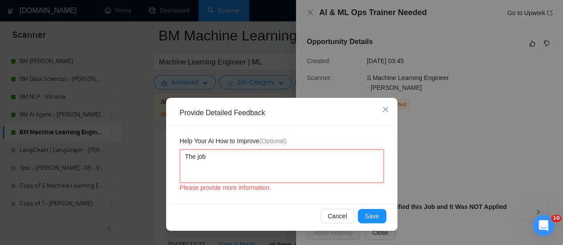
type textarea "The job"
type textarea "The job d"
type textarea "The job de"
type textarea "The job des"
type textarea "The job desc"
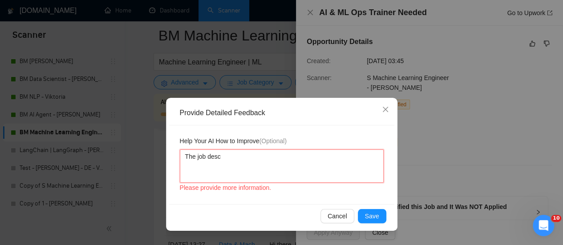
type textarea "The job descr"
type textarea "The job descri"
type textarea "The job descrip"
type textarea "The job descriptu"
type textarea "The job descript"
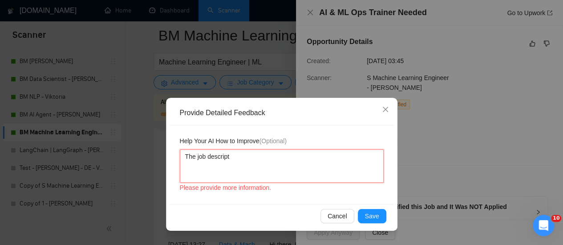
type textarea "The job descripti"
type textarea "The job descriptio"
type textarea "The job description"
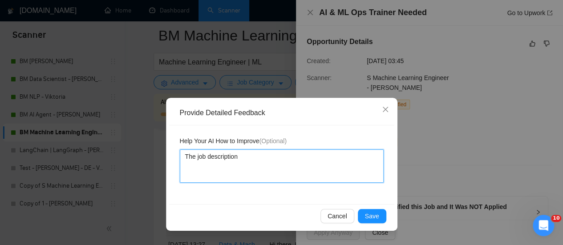
type textarea "The job description c"
type textarea "The job description co"
type textarea "The job description con"
type textarea "The job description cont"
type textarea "The job description conta"
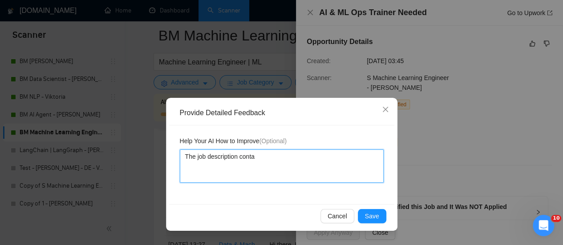
type textarea "The job description contai"
type textarea "The job description contain"
type textarea "The job description contains"
type textarea "The job description contains @"
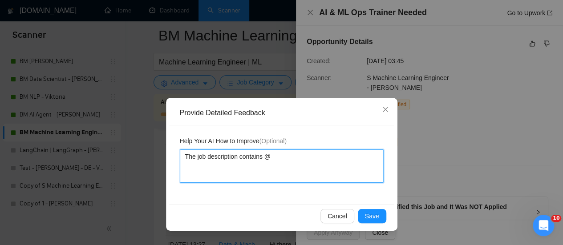
type textarea "The job description contains"
type textarea "The job description contains ""
paste textarea "Trainer"
type textarea "The job description contains "Trainer"
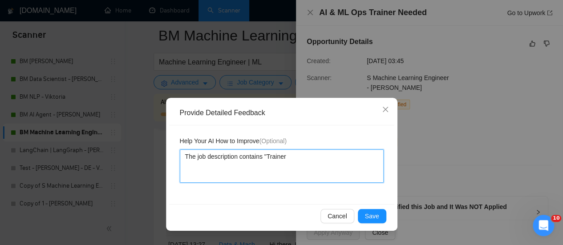
type textarea "The job description contains "Trainer""
type textarea "The job description contains "Trainer"[PERSON_NAME]"
type textarea "The job description contains "Trainer""
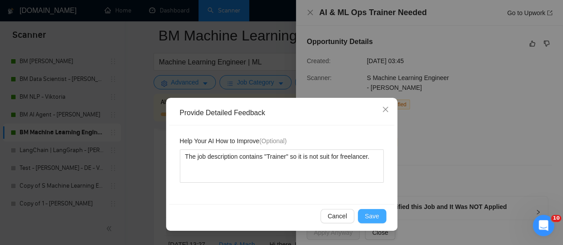
click at [371, 218] on span "Save" at bounding box center [372, 216] width 14 height 10
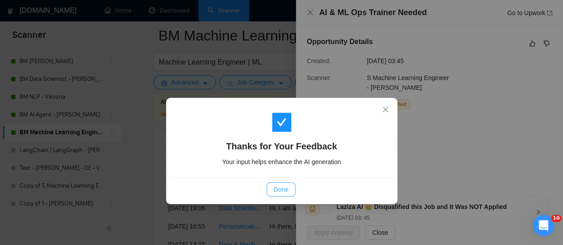
click at [282, 188] on span "Done" at bounding box center [281, 190] width 15 height 10
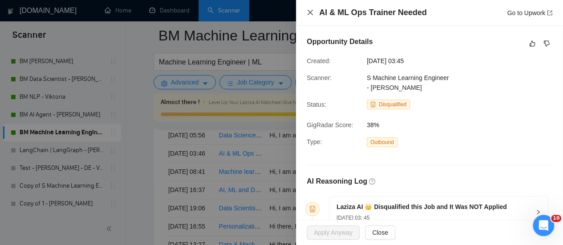
drag, startPoint x: 307, startPoint y: 15, endPoint x: 266, endPoint y: 45, distance: 51.3
click at [308, 14] on icon "close" at bounding box center [310, 12] width 7 height 7
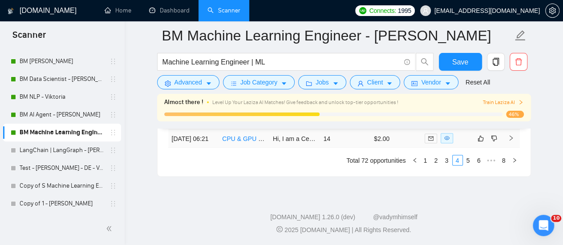
scroll to position [2437, 0]
click at [237, 142] on link "CPU & GPU optimization - Speeding up pre-existing ML code with AMD Threadripper…" at bounding box center [368, 138] width 293 height 7
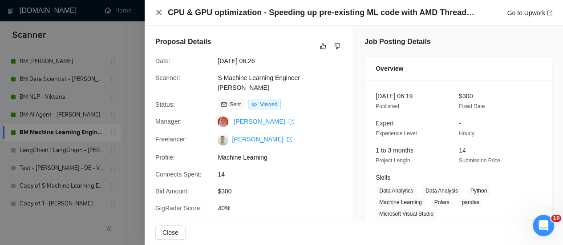
click at [161, 10] on icon "close" at bounding box center [158, 12] width 7 height 7
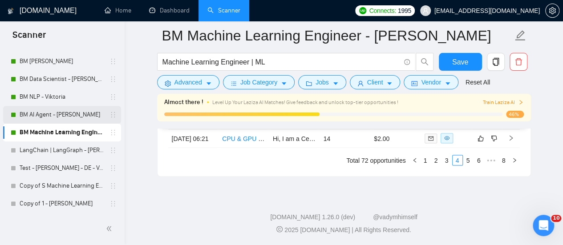
click at [74, 111] on link "BM AI Agent - [PERSON_NAME]" at bounding box center [62, 115] width 85 height 18
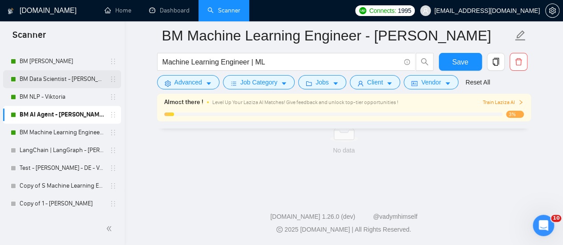
scroll to position [635, 0]
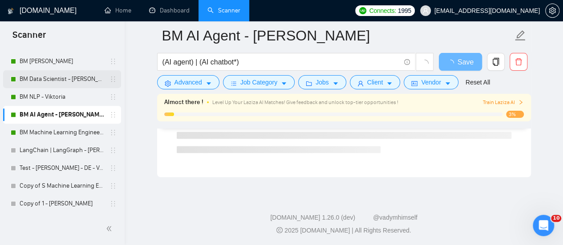
click at [81, 83] on link "BM Data Scientist - [PERSON_NAME]" at bounding box center [62, 79] width 85 height 18
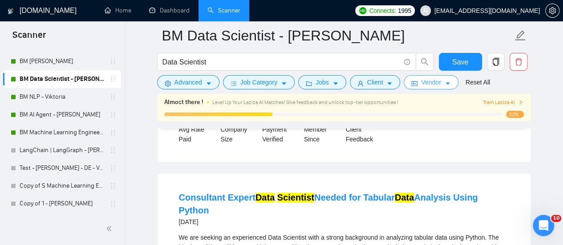
click at [432, 81] on span "Vendor" at bounding box center [431, 82] width 20 height 10
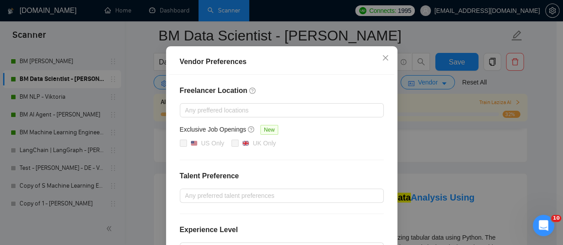
scroll to position [31, 0]
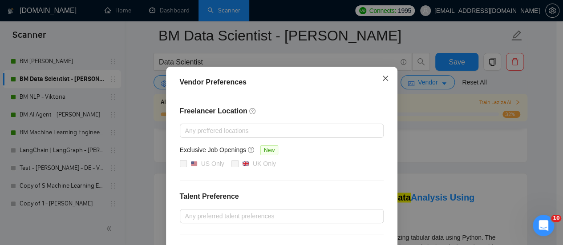
click at [385, 79] on span "Close" at bounding box center [385, 79] width 24 height 24
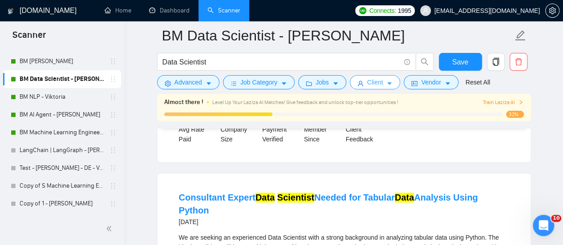
click at [372, 87] on span "Client" at bounding box center [375, 82] width 16 height 10
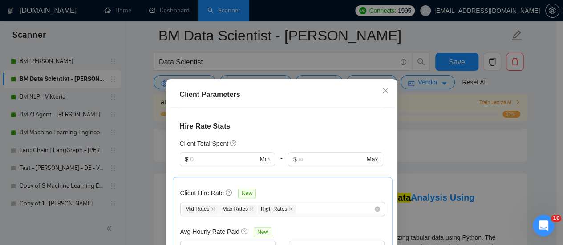
scroll to position [178, 0]
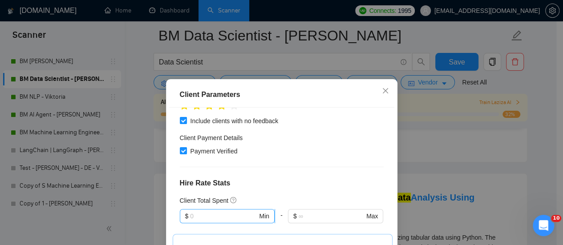
click at [198, 209] on span "$ Min" at bounding box center [227, 216] width 95 height 14
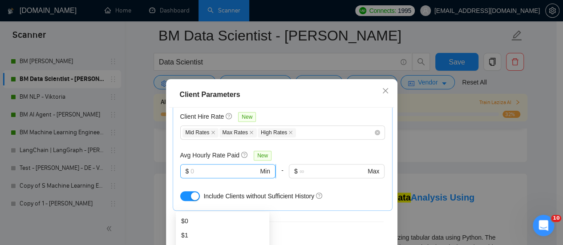
scroll to position [269, 0]
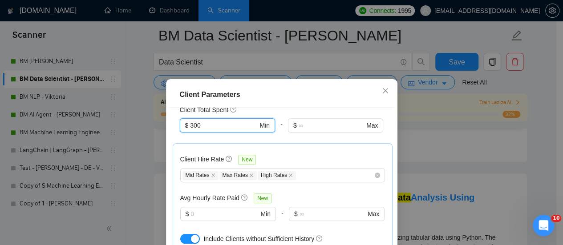
click at [280, 126] on div "-" at bounding box center [281, 130] width 13 height 25
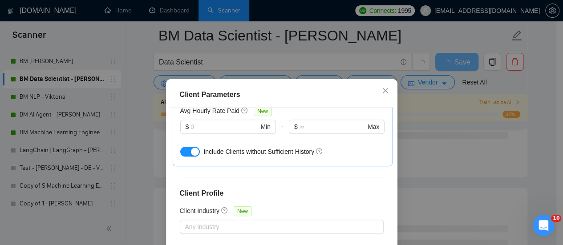
scroll to position [358, 0]
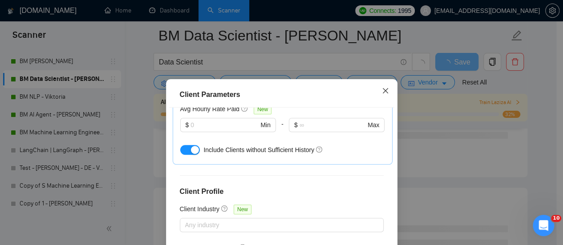
click at [382, 92] on icon "close" at bounding box center [385, 90] width 7 height 7
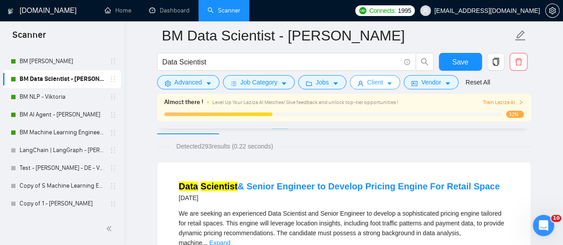
scroll to position [0, 0]
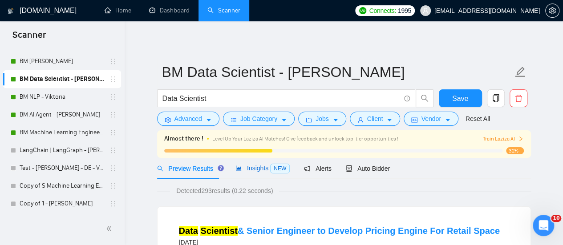
click at [235, 165] on span "Insights NEW" at bounding box center [262, 168] width 54 height 7
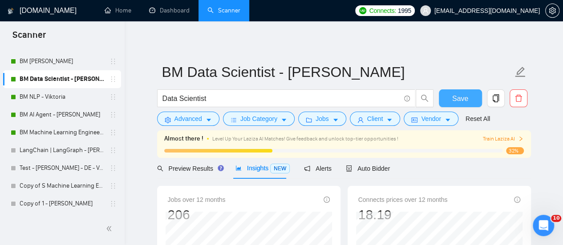
click at [451, 97] on button "Save" at bounding box center [460, 98] width 43 height 18
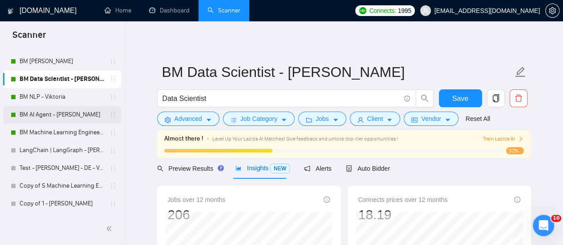
click at [38, 115] on link "BM AI Agent - [PERSON_NAME]" at bounding box center [62, 115] width 85 height 18
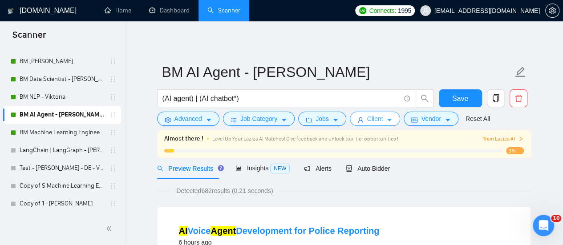
click at [375, 120] on span "Client" at bounding box center [375, 119] width 16 height 10
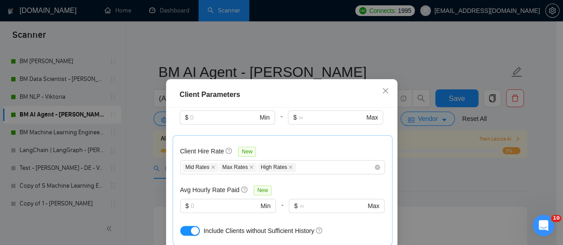
scroll to position [172, 0]
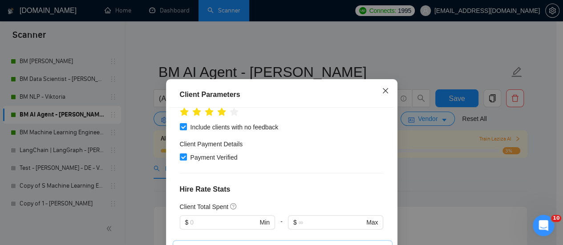
click at [387, 89] on span "Close" at bounding box center [385, 91] width 24 height 24
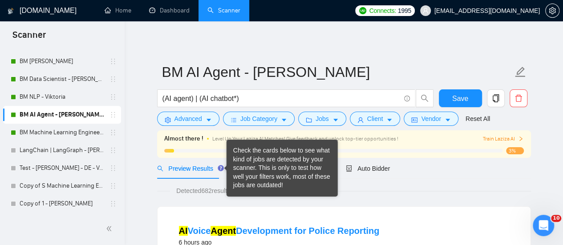
click at [243, 165] on div "Check the cards below to see what kind of jobs are detected by your scanner. Th…" at bounding box center [282, 168] width 98 height 44
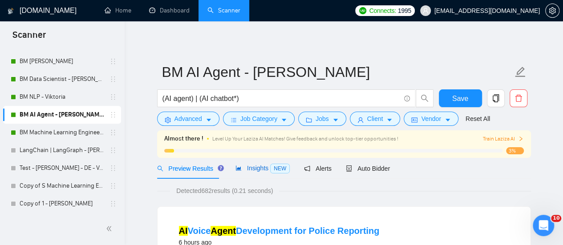
click at [241, 165] on span "Insights NEW" at bounding box center [262, 168] width 54 height 7
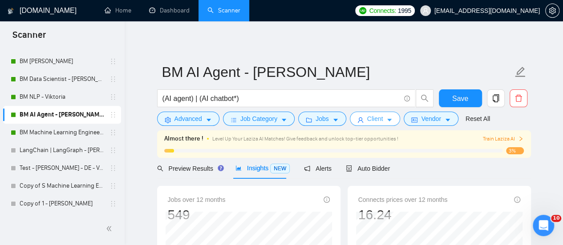
click at [375, 121] on span "Client" at bounding box center [375, 119] width 16 height 10
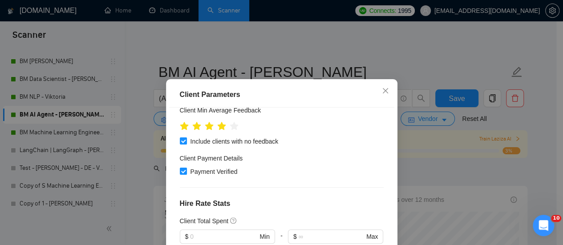
scroll to position [172, 0]
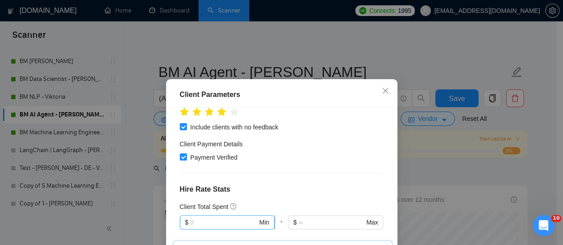
click at [195, 218] on input "text" at bounding box center [223, 223] width 67 height 10
click at [259, 164] on div "Client Location Include Client Countries Select Exclude Client Countries [GEOGR…" at bounding box center [281, 194] width 225 height 172
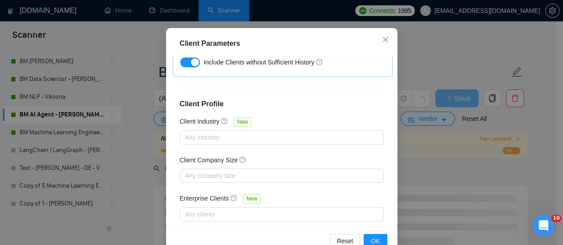
scroll to position [73, 0]
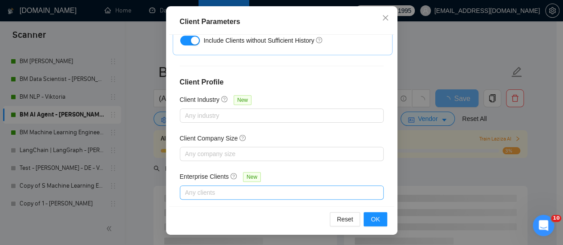
drag, startPoint x: 213, startPoint y: 165, endPoint x: 209, endPoint y: 171, distance: 6.8
click at [212, 172] on div "Enterprise Clients New" at bounding box center [282, 179] width 204 height 14
drag, startPoint x: 207, startPoint y: 178, endPoint x: 198, endPoint y: 182, distance: 10.2
click at [206, 187] on div at bounding box center [277, 192] width 190 height 11
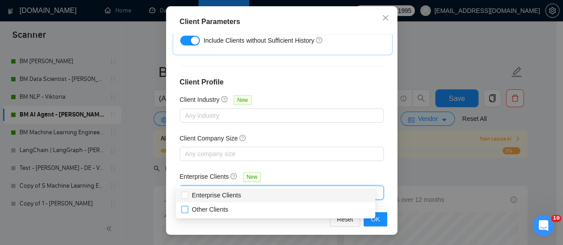
drag, startPoint x: 198, startPoint y: 195, endPoint x: 181, endPoint y: 206, distance: 21.2
click at [198, 194] on span "Enterprise Clients" at bounding box center [216, 195] width 49 height 7
click at [187, 194] on input "Enterprise Clients" at bounding box center [184, 195] width 6 height 6
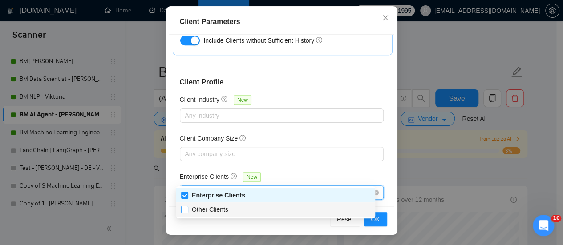
click at [184, 208] on input "Other Clients" at bounding box center [184, 209] width 6 height 6
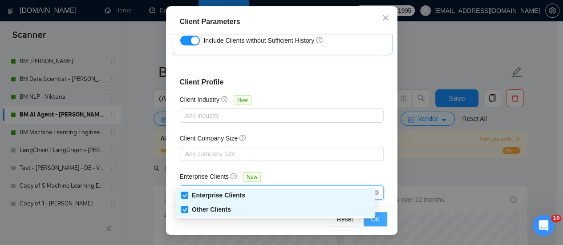
click at [371, 222] on span "OK" at bounding box center [375, 219] width 9 height 10
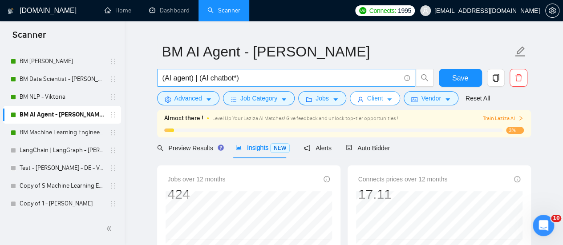
scroll to position [0, 0]
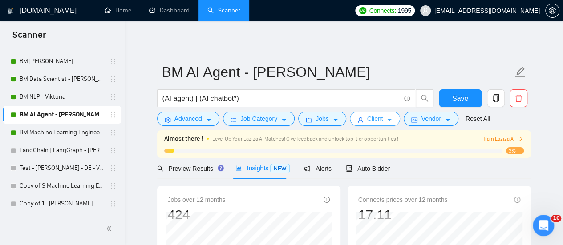
click at [386, 117] on icon "caret-down" at bounding box center [389, 120] width 6 height 6
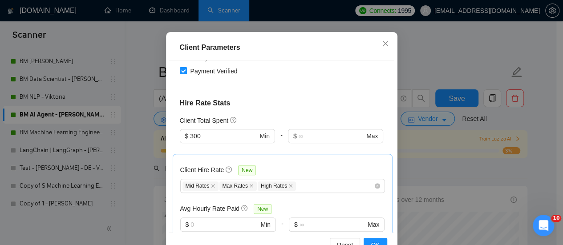
scroll to position [178, 0]
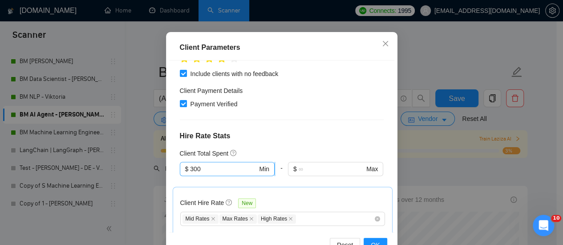
click at [190, 174] on input "300" at bounding box center [223, 169] width 67 height 10
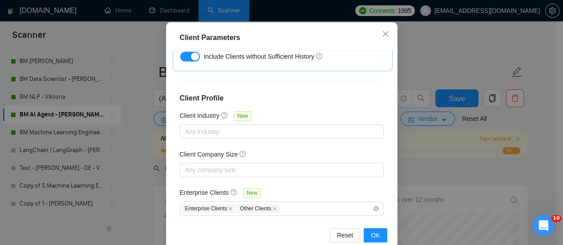
scroll to position [73, 0]
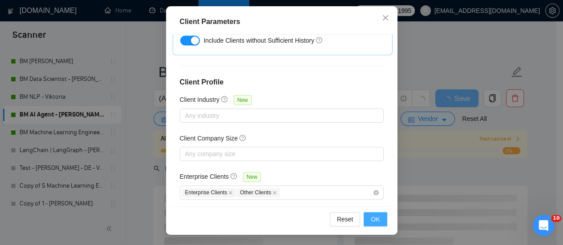
click at [372, 221] on span "OK" at bounding box center [375, 219] width 9 height 10
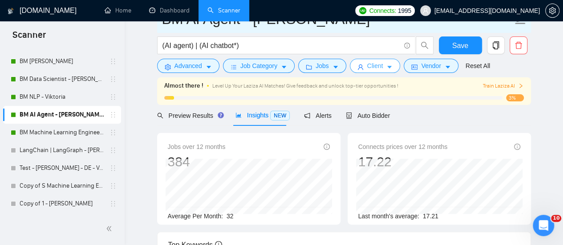
scroll to position [0, 0]
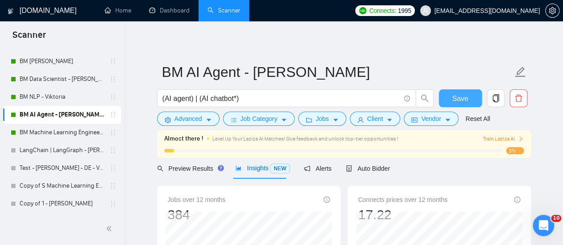
click at [452, 98] on button "Save" at bounding box center [460, 98] width 43 height 18
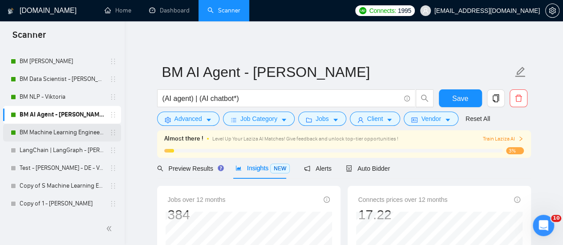
drag, startPoint x: 59, startPoint y: 138, endPoint x: 64, endPoint y: 129, distance: 10.9
click at [59, 138] on link "BM Machine Learning Engineer - [PERSON_NAME]" at bounding box center [62, 133] width 85 height 18
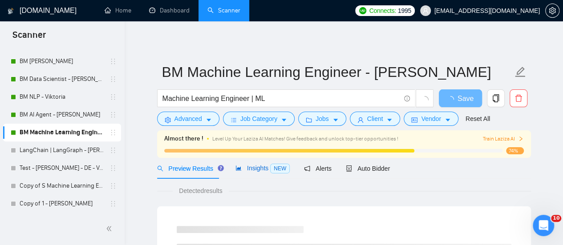
click at [263, 165] on span "Insights NEW" at bounding box center [262, 168] width 54 height 7
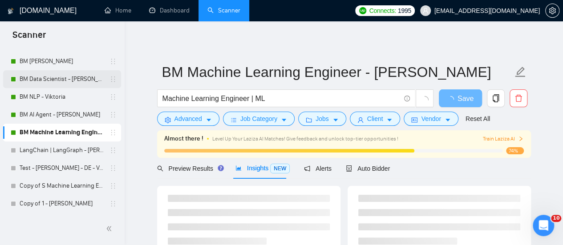
click at [65, 83] on link "BM Data Scientist - [PERSON_NAME]" at bounding box center [62, 79] width 85 height 18
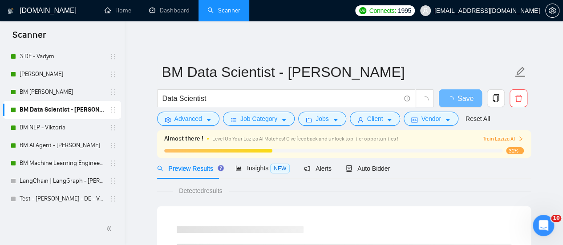
scroll to position [137, 0]
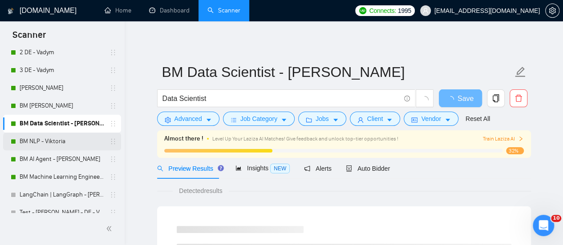
click at [51, 141] on link "BM NLP - Viktoria" at bounding box center [62, 142] width 85 height 18
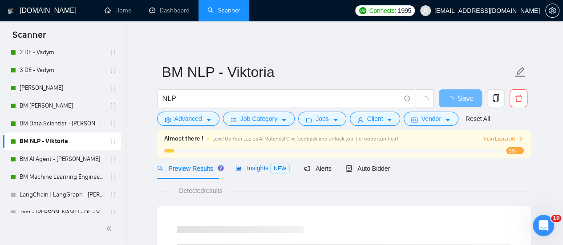
click at [246, 167] on span "Insights NEW" at bounding box center [262, 168] width 54 height 7
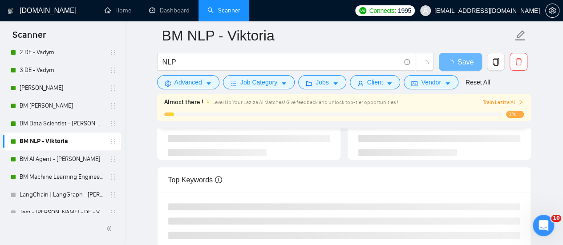
scroll to position [89, 0]
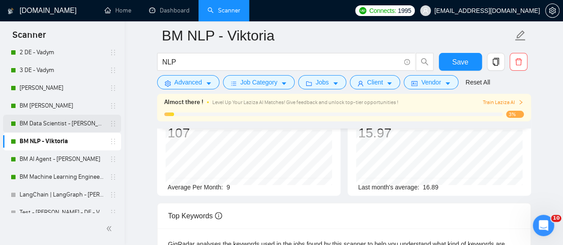
click at [53, 119] on link "BM Data Scientist - [PERSON_NAME]" at bounding box center [62, 124] width 85 height 18
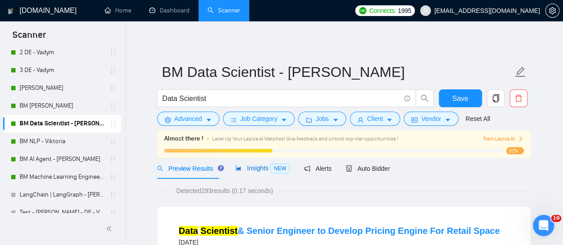
click at [265, 169] on span "Insights NEW" at bounding box center [262, 168] width 54 height 7
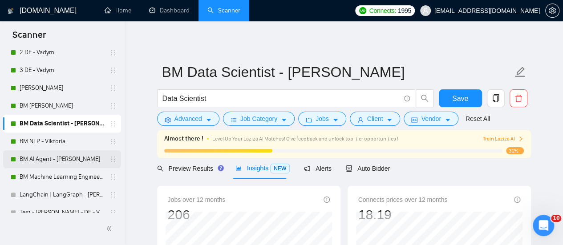
click at [69, 154] on link "BM AI Agent - [PERSON_NAME]" at bounding box center [62, 159] width 85 height 18
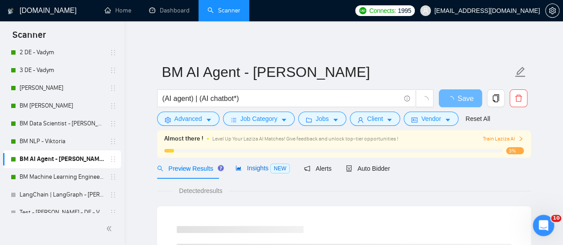
click at [263, 167] on span "Insights NEW" at bounding box center [262, 168] width 54 height 7
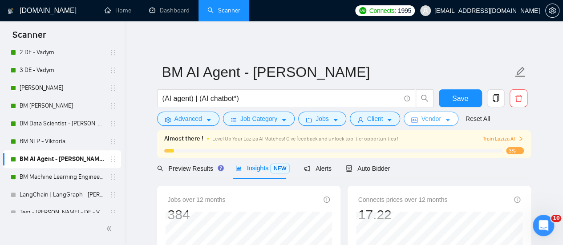
click at [406, 121] on button "Vendor" at bounding box center [430, 119] width 54 height 14
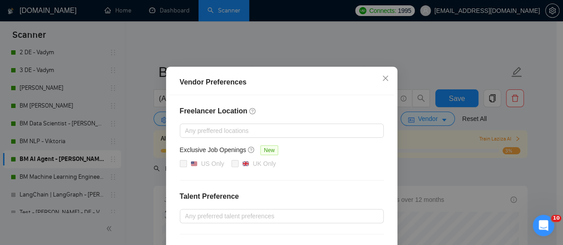
click at [134, 152] on div "Vendor Preferences Freelancer Location Any preffered locations Exclusive Job Op…" at bounding box center [281, 122] width 563 height 245
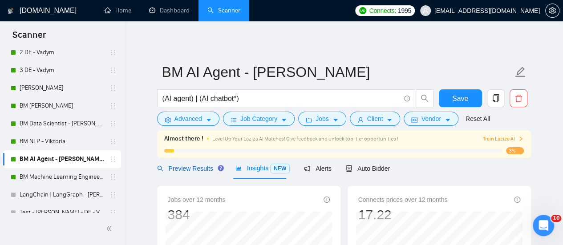
drag, startPoint x: 191, startPoint y: 172, endPoint x: 203, endPoint y: 165, distance: 14.0
click at [191, 172] on span "Preview Results" at bounding box center [189, 168] width 64 height 7
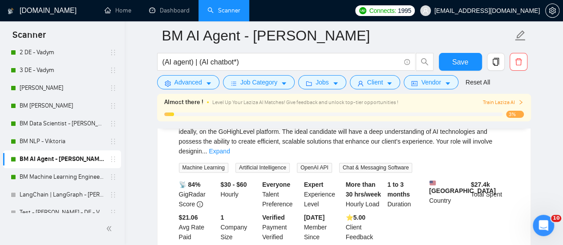
scroll to position [476, 0]
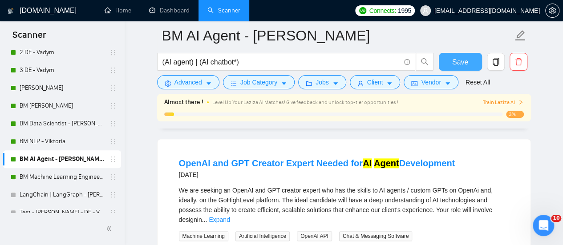
click at [465, 56] on button "Save" at bounding box center [460, 62] width 43 height 18
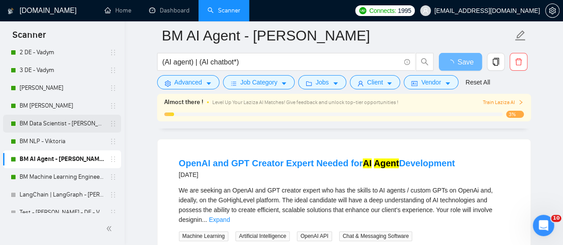
click at [49, 129] on link "BM Data Scientist - [PERSON_NAME]" at bounding box center [62, 124] width 85 height 18
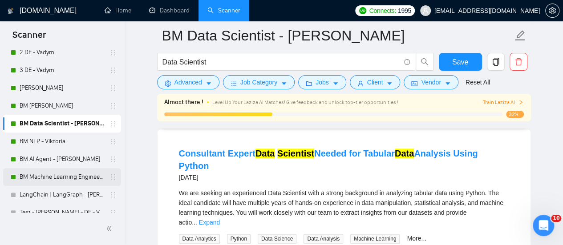
click at [51, 179] on link "BM Machine Learning Engineer - [PERSON_NAME]" at bounding box center [62, 177] width 85 height 18
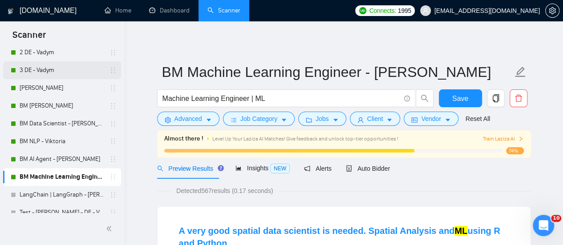
click at [78, 61] on link "3 DE - Vadym" at bounding box center [62, 70] width 85 height 18
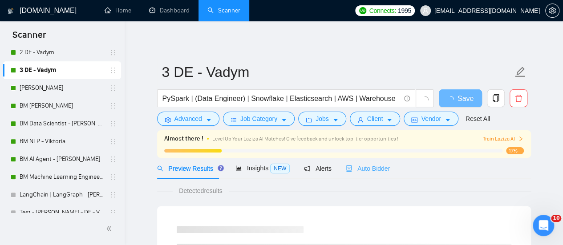
click at [358, 158] on div "Auto Bidder" at bounding box center [368, 168] width 44 height 21
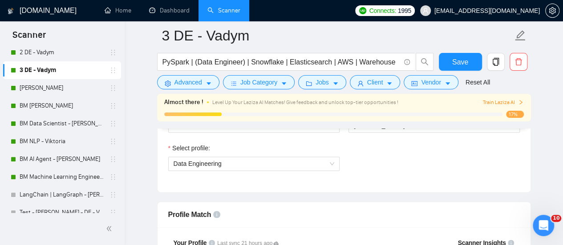
scroll to position [489, 0]
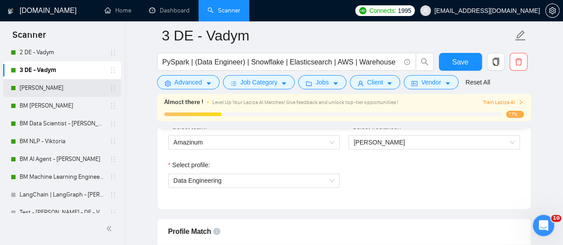
click at [55, 92] on link "[PERSON_NAME]" at bounding box center [62, 88] width 85 height 18
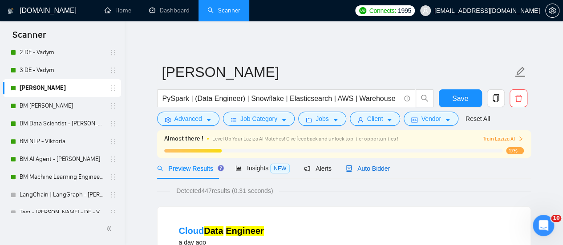
click at [383, 169] on span "Auto Bidder" at bounding box center [368, 168] width 44 height 7
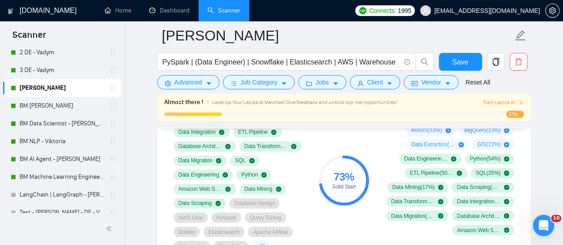
scroll to position [578, 0]
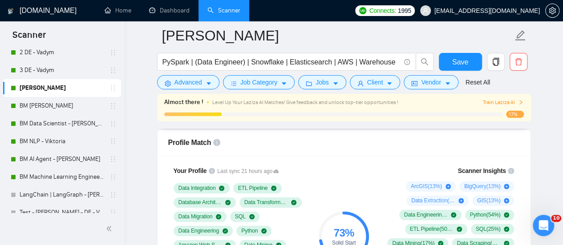
click at [296, 144] on div "Profile Match" at bounding box center [343, 142] width 351 height 25
click at [356, 169] on div "73 % Solid Start" at bounding box center [344, 237] width 60 height 152
click at [63, 176] on link "BM Machine Learning Engineer - [PERSON_NAME]" at bounding box center [62, 177] width 85 height 18
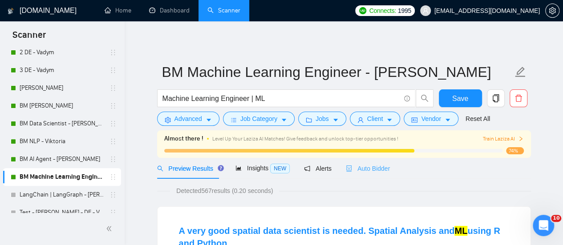
click at [383, 177] on div "Auto Bidder" at bounding box center [368, 168] width 44 height 21
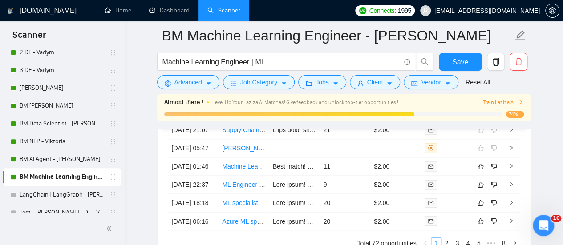
scroll to position [2358, 0]
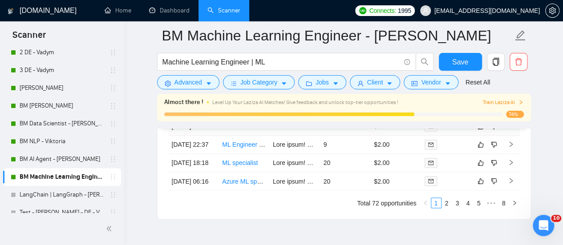
click at [238, 130] on link "Machine Learning Engineer / Data Scientist" at bounding box center [282, 126] width 120 height 7
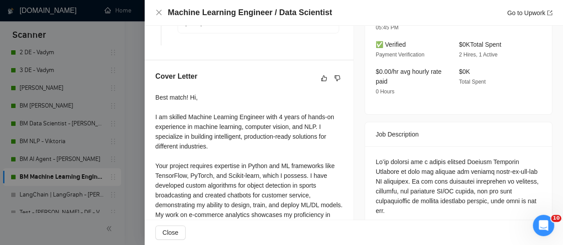
scroll to position [311, 0]
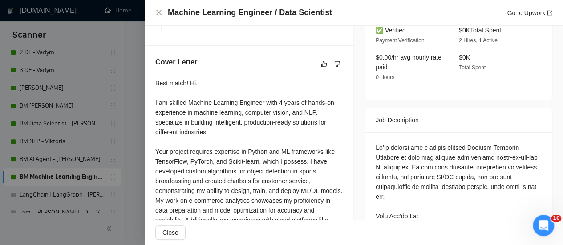
click at [271, 116] on div "Best match! Hi, I am skilled Machine Learning Engineer with 4 years of hands-on…" at bounding box center [248, 195] width 187 height 235
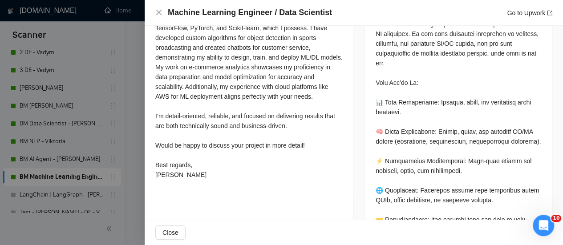
scroll to position [178, 0]
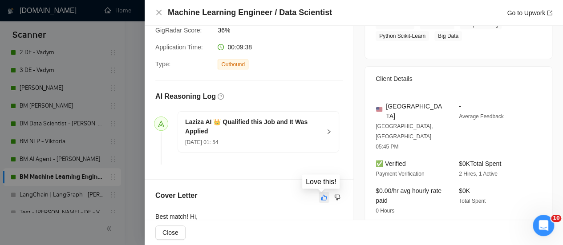
click at [321, 195] on icon "like" at bounding box center [324, 197] width 6 height 7
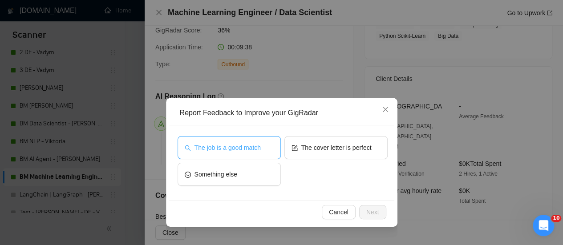
click at [244, 157] on button "The job is a good match" at bounding box center [229, 147] width 103 height 23
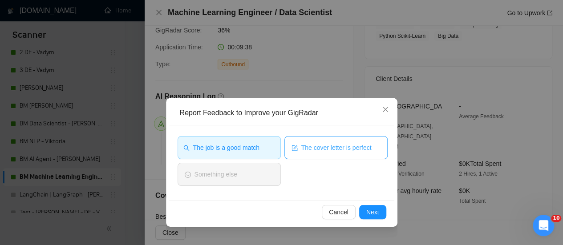
click at [320, 142] on button "The cover letter is perfect" at bounding box center [335, 147] width 103 height 23
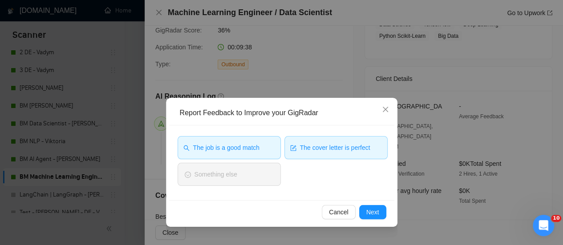
click at [388, 210] on div "Cancel Next" at bounding box center [281, 212] width 225 height 24
click at [382, 211] on button "Next" at bounding box center [372, 212] width 27 height 14
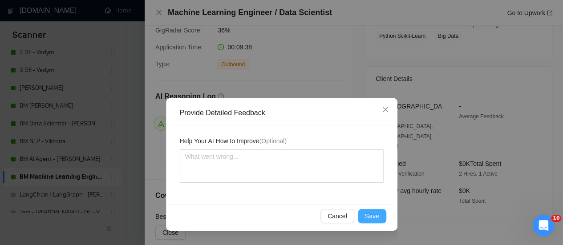
click at [370, 219] on span "Save" at bounding box center [372, 216] width 14 height 10
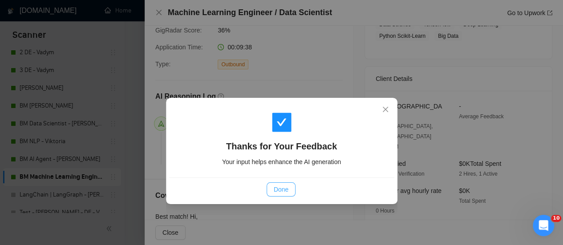
click at [267, 185] on button "Done" at bounding box center [280, 189] width 29 height 14
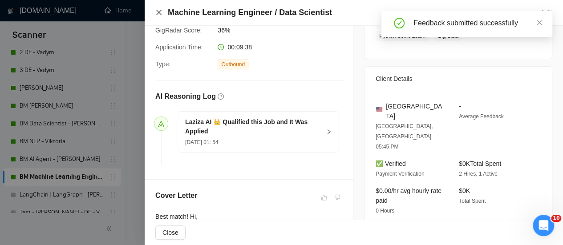
click at [156, 13] on icon "close" at bounding box center [158, 12] width 7 height 7
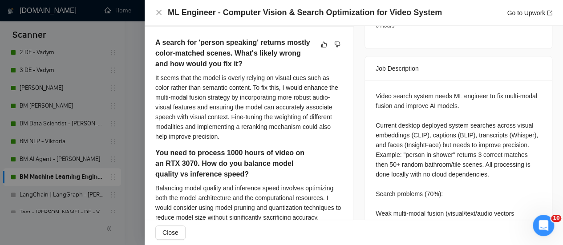
scroll to position [311, 0]
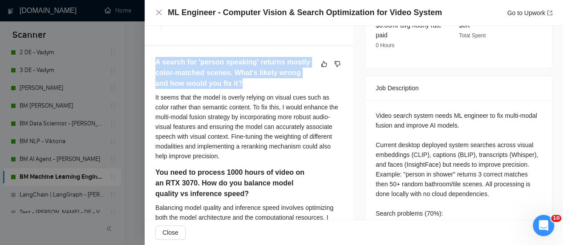
drag, startPoint x: 149, startPoint y: 57, endPoint x: 299, endPoint y: 96, distance: 154.3
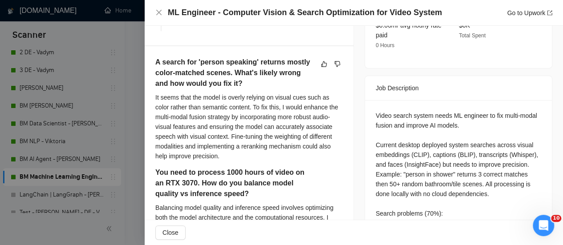
drag, startPoint x: 291, startPoint y: 107, endPoint x: 220, endPoint y: 48, distance: 91.9
click at [290, 107] on div "It seems that the model is overly relying on visual cues such as color rather t…" at bounding box center [248, 127] width 187 height 69
click at [157, 10] on icon "close" at bounding box center [158, 12] width 7 height 7
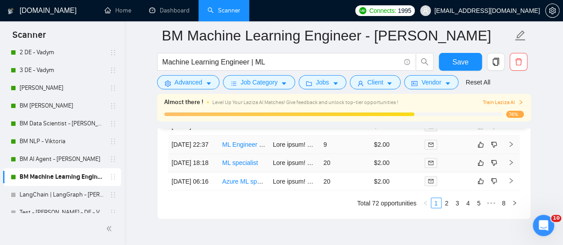
scroll to position [2402, 0]
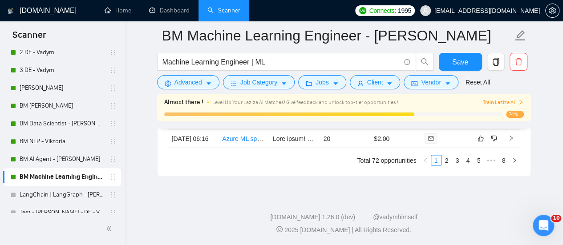
click at [234, 124] on link "ML specialist" at bounding box center [240, 120] width 36 height 7
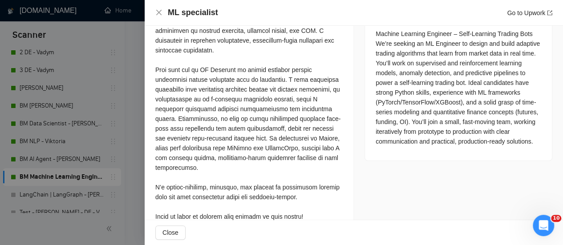
scroll to position [349, 0]
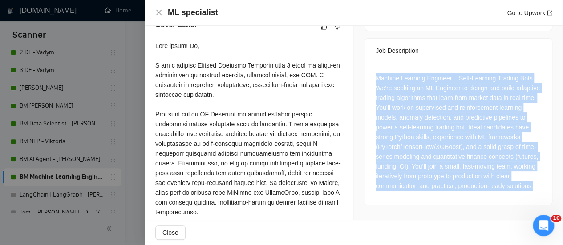
drag, startPoint x: 487, startPoint y: 192, endPoint x: 398, endPoint y: 109, distance: 121.2
click at [372, 63] on div "Machine Learning Engineer – Self-Learning Trading Bots We’re seeking an ML Engi…" at bounding box center [458, 134] width 187 height 142
copy div "Machine Learning Engineer – Self-Learning Trading Bots We’re seeking an ML Engi…"
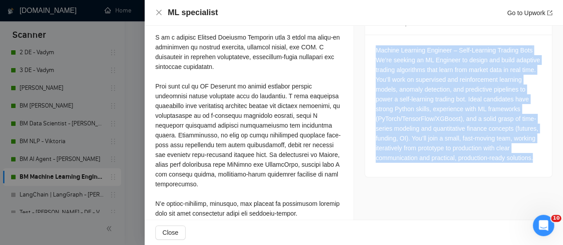
scroll to position [171, 0]
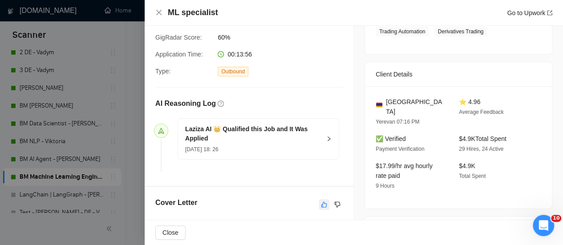
click at [321, 206] on icon "like" at bounding box center [324, 204] width 6 height 7
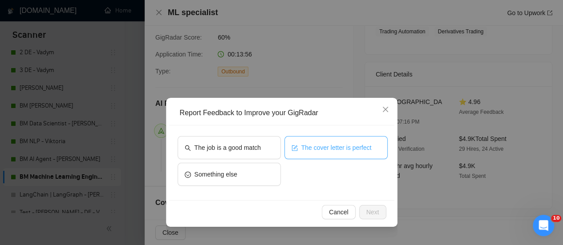
click at [327, 148] on span "The cover letter is perfect" at bounding box center [336, 148] width 70 height 10
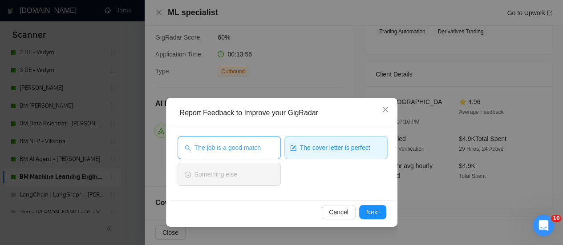
click at [244, 149] on span "The job is a good match" at bounding box center [227, 148] width 66 height 10
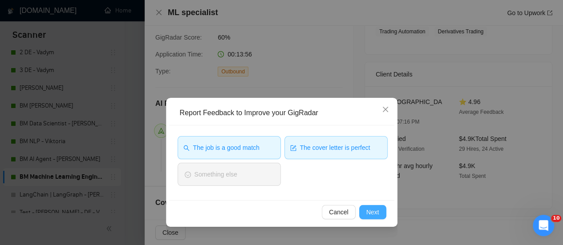
click at [372, 210] on span "Next" at bounding box center [372, 212] width 13 height 10
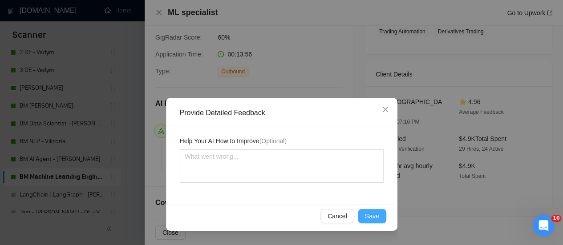
click at [366, 211] on span "Save" at bounding box center [372, 216] width 14 height 10
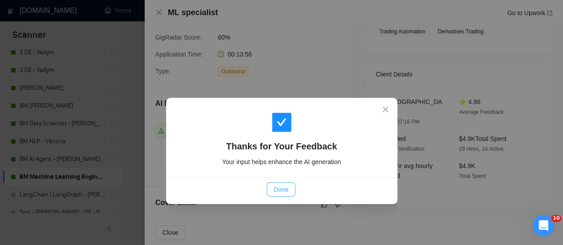
click at [289, 187] on button "Done" at bounding box center [280, 189] width 29 height 14
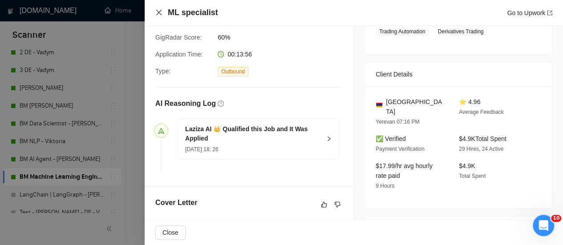
click at [161, 12] on icon "close" at bounding box center [158, 12] width 7 height 7
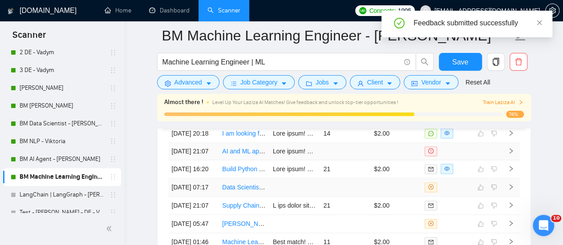
scroll to position [2402, 0]
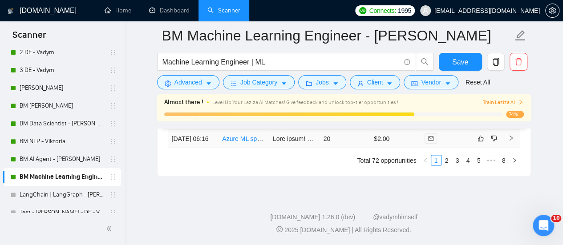
click at [247, 142] on link "Azure ML specialist with experience with open ai and other forecasting models" at bounding box center [330, 138] width 216 height 7
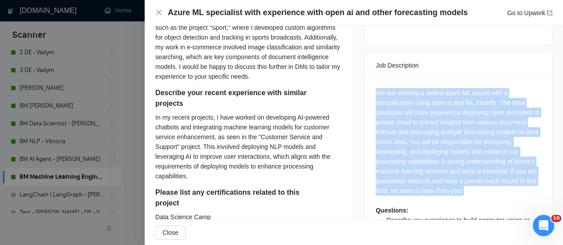
scroll to position [438, 0]
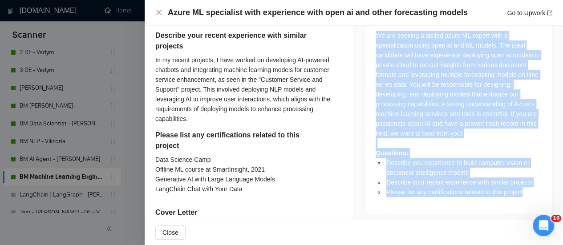
drag, startPoint x: 366, startPoint y: 112, endPoint x: 512, endPoint y: 164, distance: 155.8
click at [543, 194] on div "We are seeking a skilled azure ML expert with a specialization using open ai an…" at bounding box center [458, 117] width 187 height 194
copy div "We are seeking a skilled azure ML expert with a specialization using open ai an…"
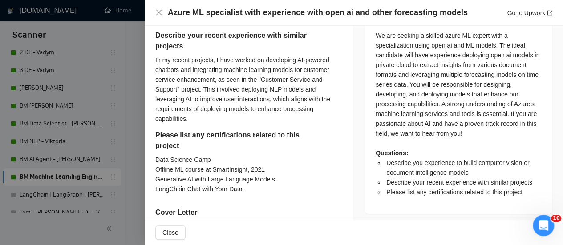
click at [216, 147] on h5 "Please list any certifications related to this project" at bounding box center [227, 140] width 144 height 21
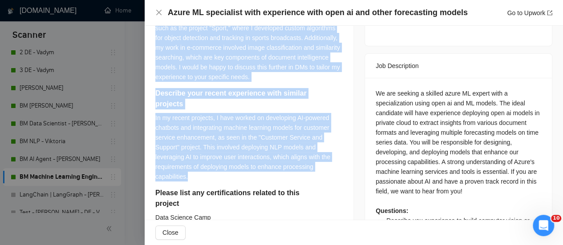
scroll to position [482, 0]
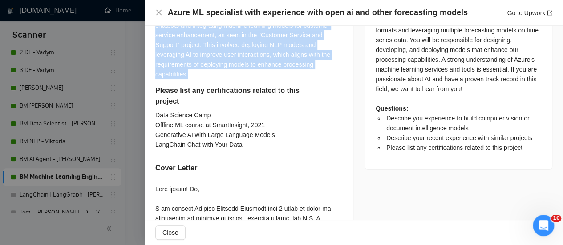
drag, startPoint x: 155, startPoint y: 66, endPoint x: 277, endPoint y: 75, distance: 122.2
click at [277, 75] on div "Describe you experience to build computer vision or document intelligence model…" at bounding box center [248, 21] width 187 height 270
copy div "Describe you experience to build computer vision or document intelligence model…"
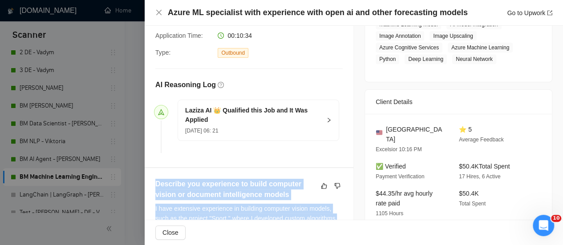
scroll to position [254, 0]
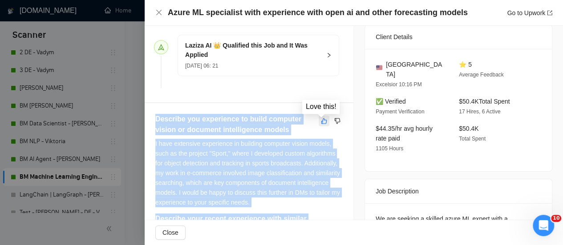
click at [321, 120] on icon "like" at bounding box center [324, 120] width 6 height 7
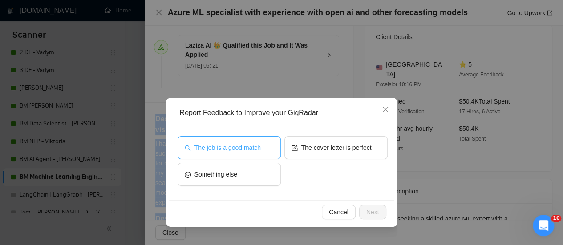
click at [242, 146] on span "The job is a good match" at bounding box center [227, 148] width 66 height 10
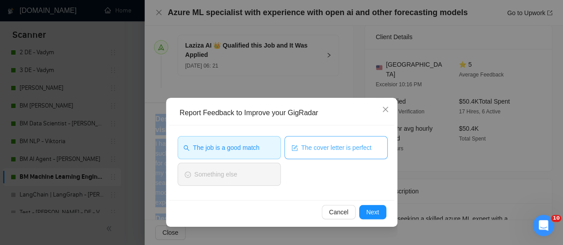
click at [320, 153] on button "The cover letter is perfect" at bounding box center [335, 147] width 103 height 23
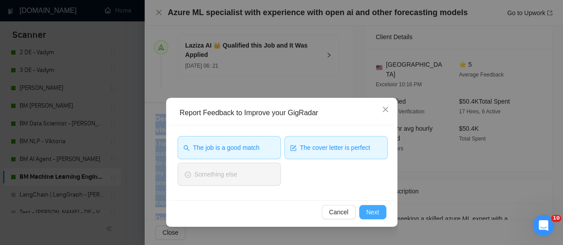
click at [369, 218] on button "Next" at bounding box center [372, 212] width 27 height 14
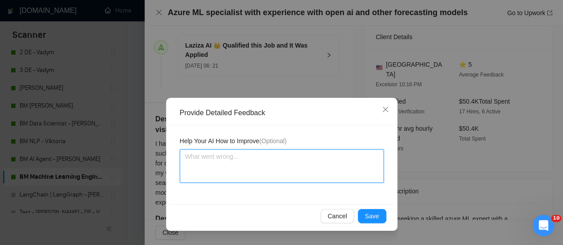
drag, startPoint x: 214, startPoint y: 168, endPoint x: 197, endPoint y: 175, distance: 18.3
click at [214, 166] on textarea at bounding box center [282, 165] width 204 height 33
paste textarea "If there is a question from a client and you see the word "certificate" or rela…"
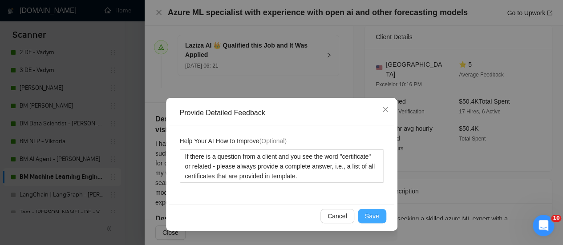
click at [372, 218] on span "Save" at bounding box center [372, 216] width 14 height 10
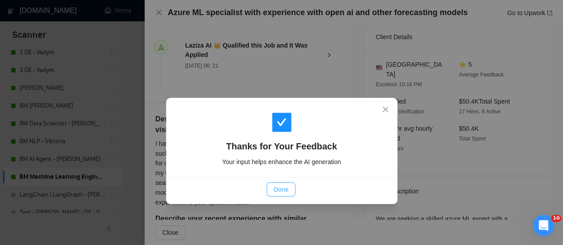
click at [282, 193] on span "Done" at bounding box center [281, 190] width 15 height 10
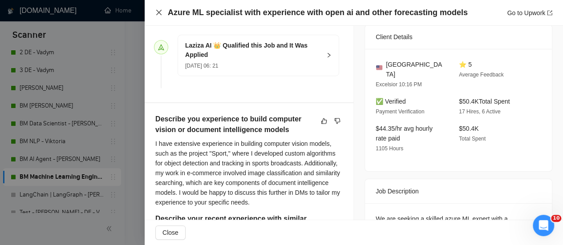
click at [157, 14] on icon "close" at bounding box center [158, 12] width 5 height 5
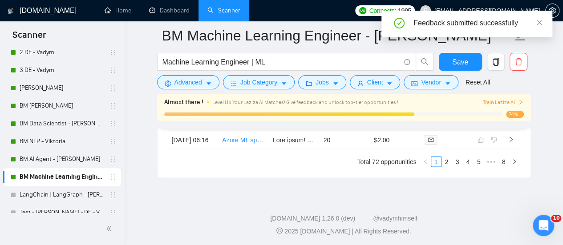
scroll to position [2348, 0]
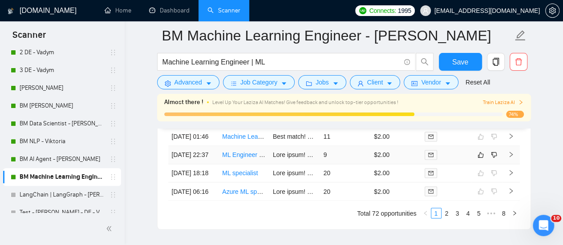
click at [232, 158] on link "ML Engineer - Computer Vision & Search Optimization for Video System" at bounding box center [321, 154] width 199 height 7
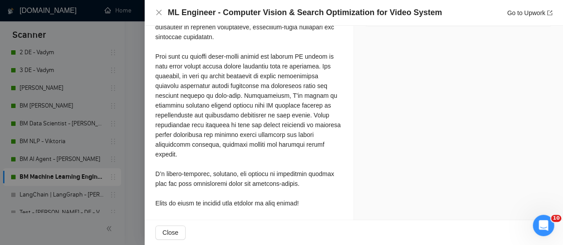
scroll to position [835, 0]
